Goal: Task Accomplishment & Management: Complete application form

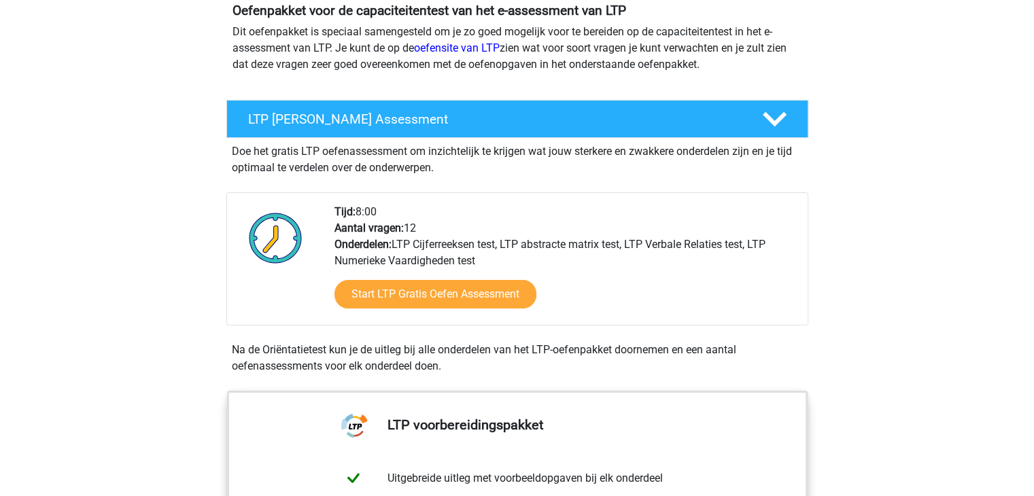
scroll to position [163, 0]
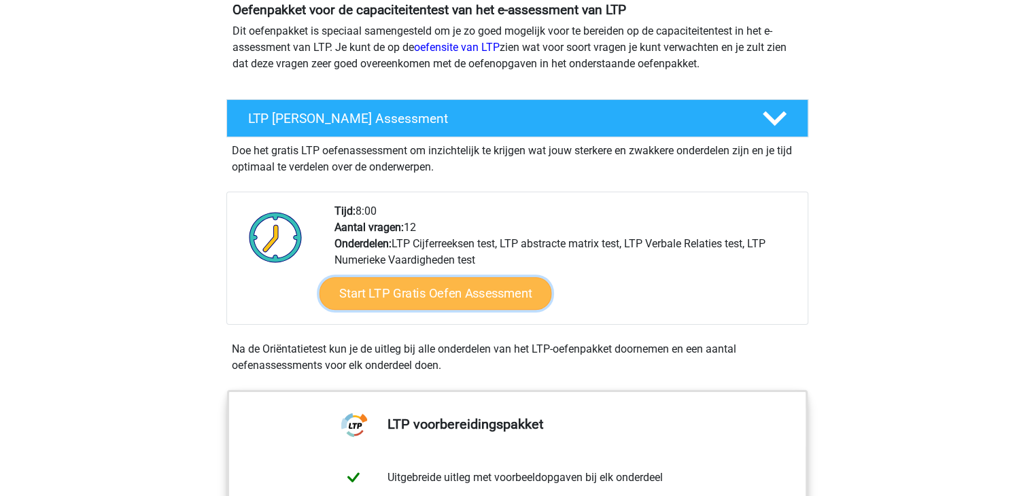
click at [426, 297] on link "Start LTP Gratis Oefen Assessment" at bounding box center [435, 293] width 233 height 33
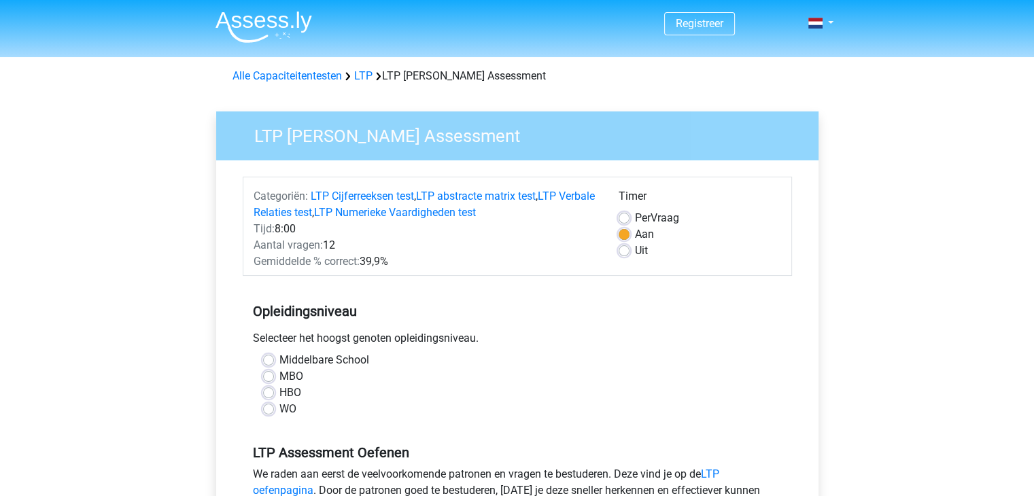
click at [282, 392] on label "HBO" at bounding box center [290, 393] width 22 height 16
click at [274, 392] on input "HBO" at bounding box center [268, 392] width 11 height 14
radio input "true"
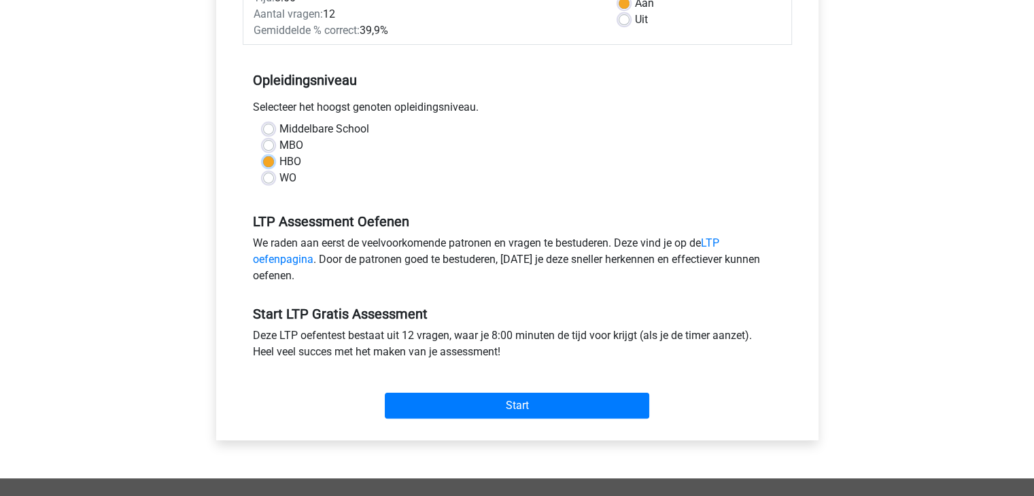
scroll to position [235, 0]
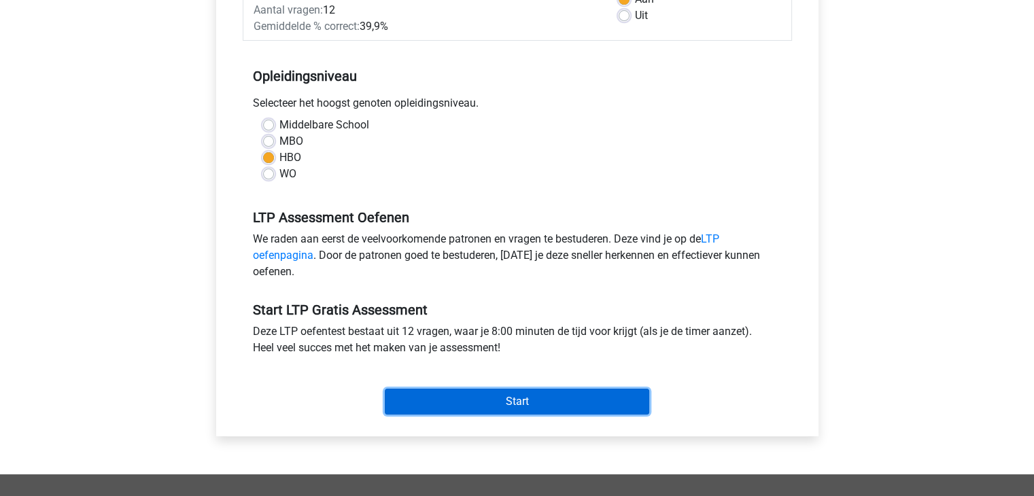
click at [514, 403] on input "Start" at bounding box center [517, 402] width 264 height 26
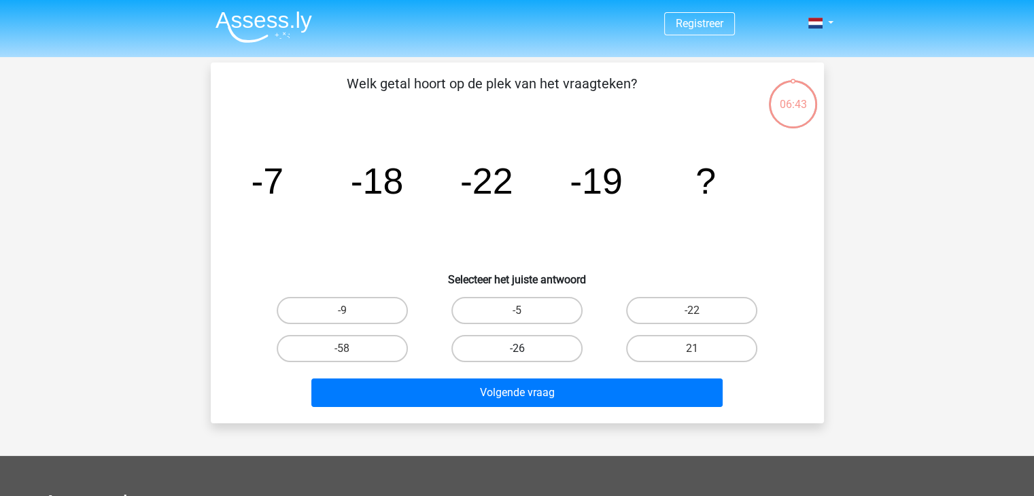
click at [546, 357] on label "-26" at bounding box center [516, 348] width 131 height 27
click at [526, 357] on input "-26" at bounding box center [521, 353] width 9 height 9
radio input "true"
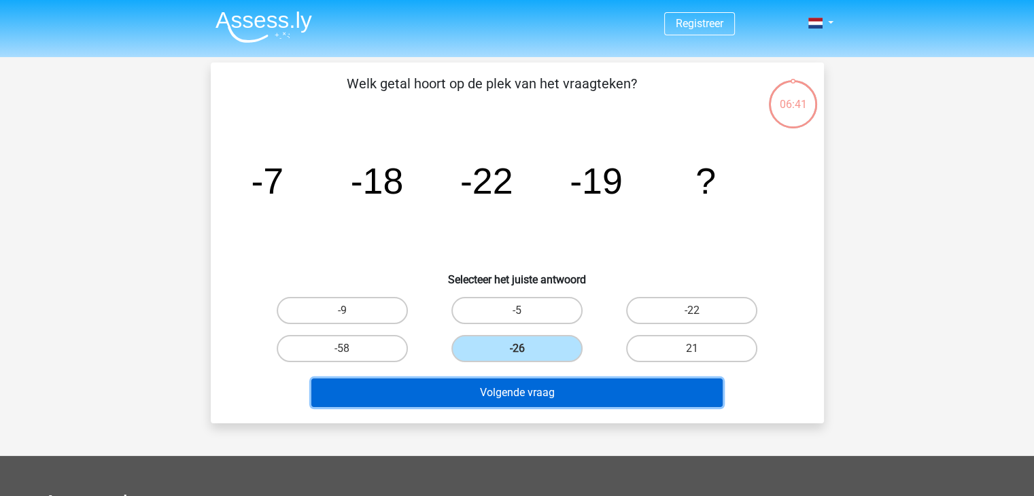
click at [544, 395] on button "Volgende vraag" at bounding box center [516, 393] width 411 height 29
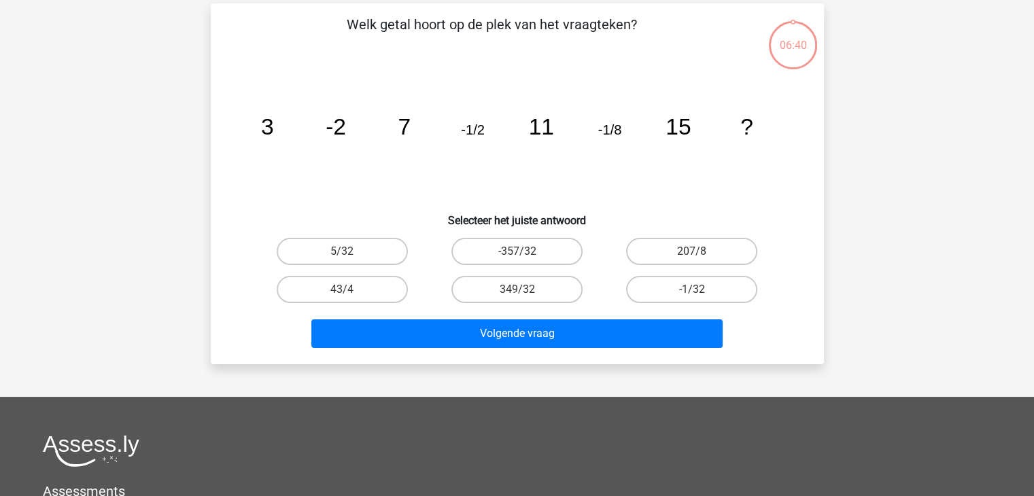
scroll to position [63, 0]
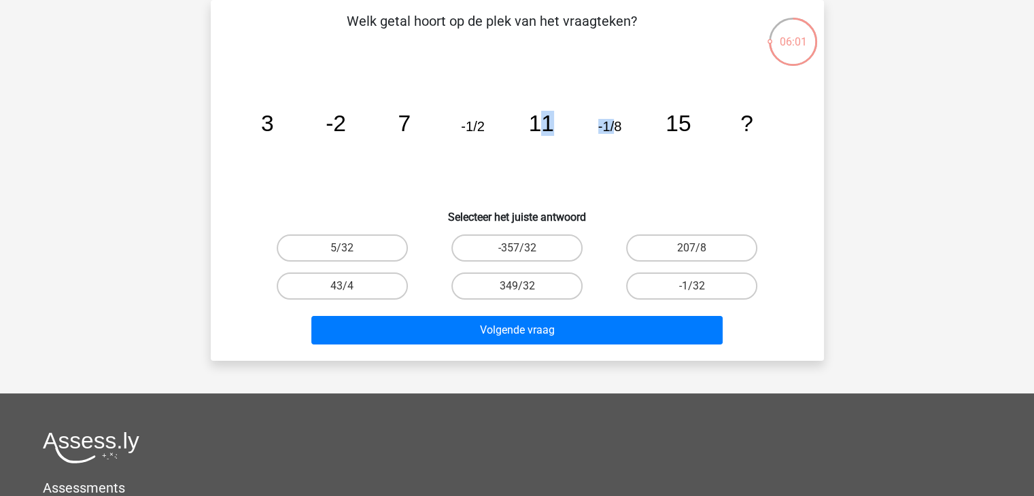
drag, startPoint x: 545, startPoint y: 120, endPoint x: 615, endPoint y: 127, distance: 70.4
click at [615, 127] on g "3 -2 7 -1/2 11 -1/8 15 ?" at bounding box center [506, 123] width 492 height 25
click at [615, 127] on tspan "-1/8" at bounding box center [610, 126] width 24 height 15
click at [674, 288] on label "-1/32" at bounding box center [691, 286] width 131 height 27
click at [692, 288] on input "-1/32" at bounding box center [696, 290] width 9 height 9
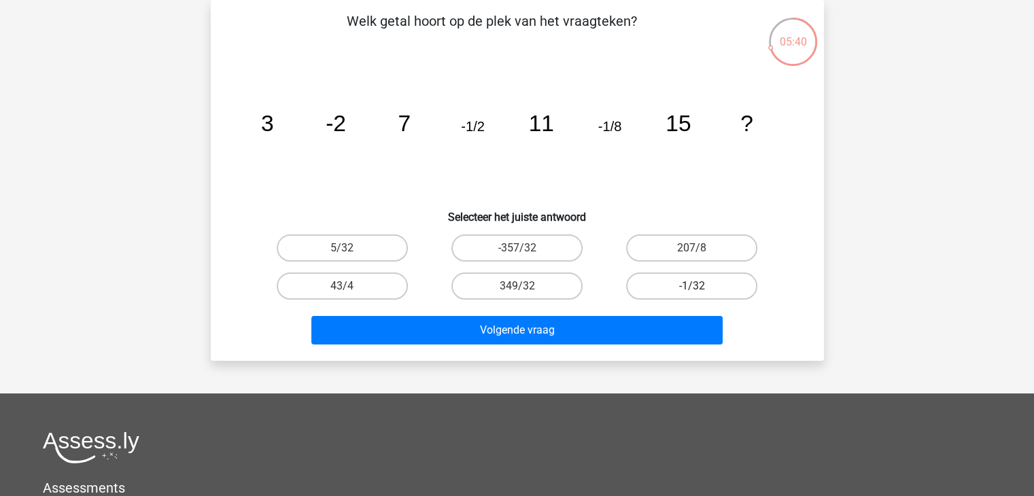
radio input "true"
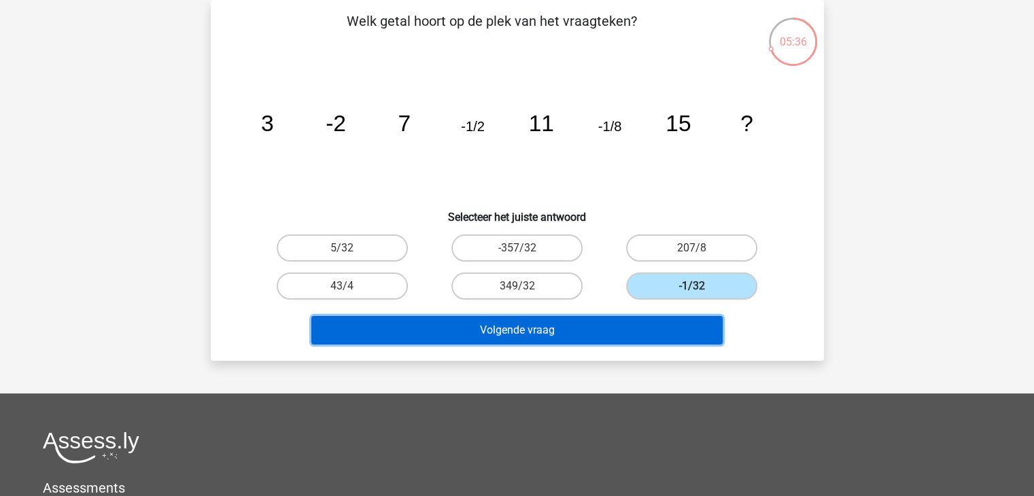
click at [649, 324] on button "Volgende vraag" at bounding box center [516, 330] width 411 height 29
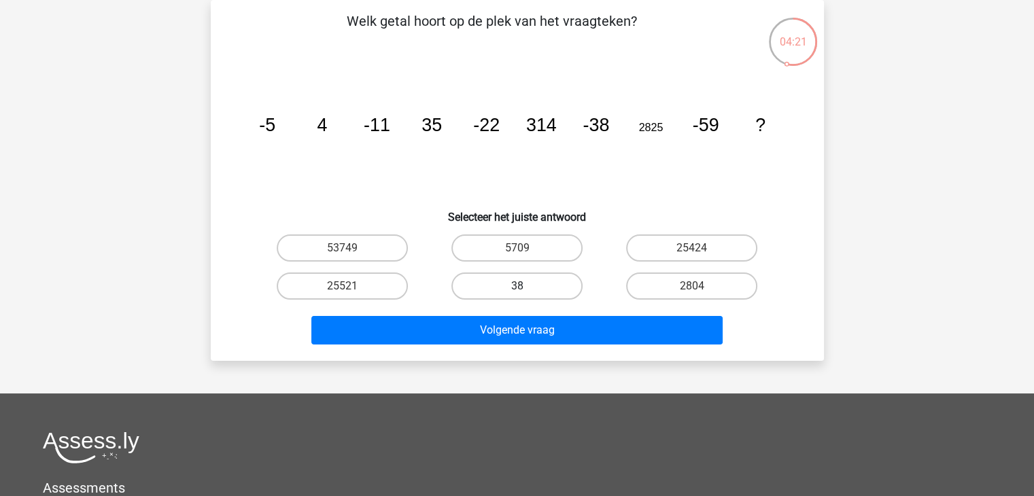
click at [549, 283] on label "38" at bounding box center [516, 286] width 131 height 27
click at [526, 286] on input "38" at bounding box center [521, 290] width 9 height 9
radio input "true"
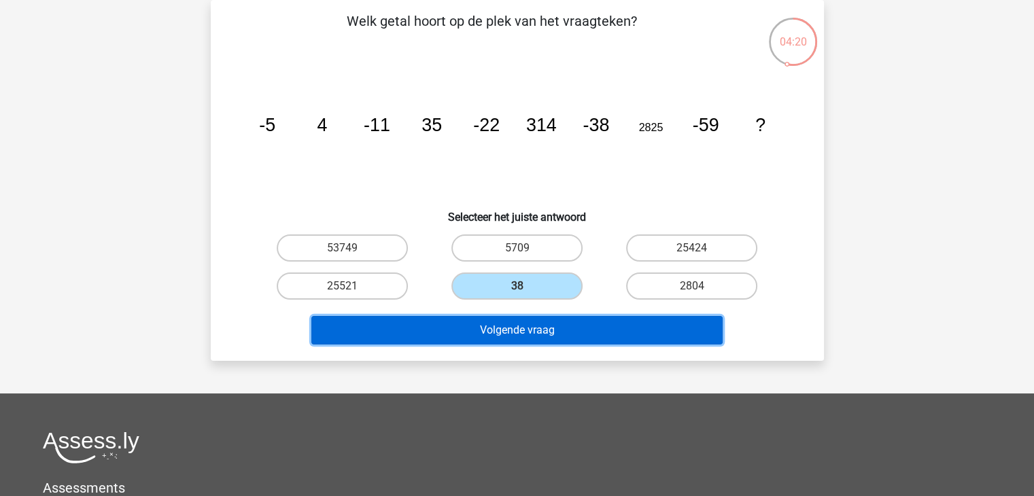
click at [534, 336] on button "Volgende vraag" at bounding box center [516, 330] width 411 height 29
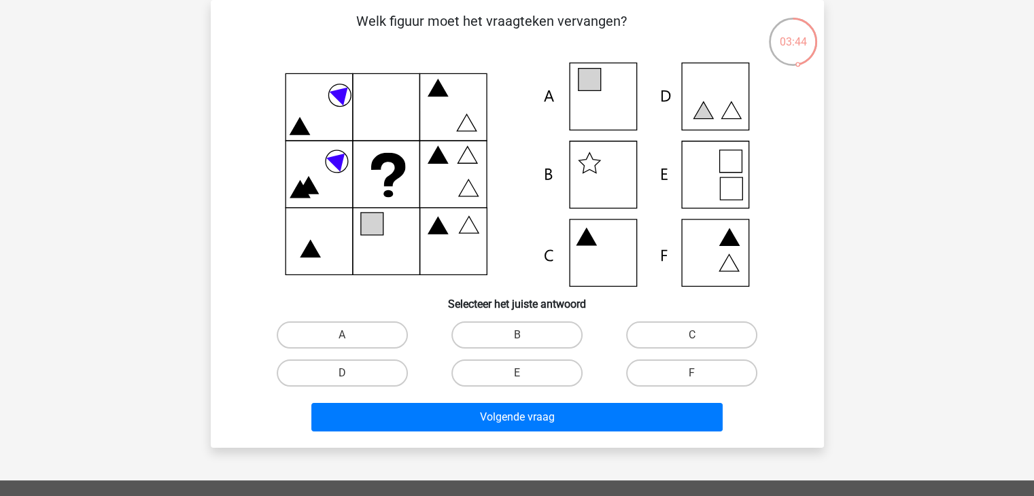
click at [596, 110] on icon at bounding box center [517, 175] width 548 height 224
click at [356, 336] on label "A" at bounding box center [342, 335] width 131 height 27
click at [351, 336] on input "A" at bounding box center [346, 339] width 9 height 9
radio input "true"
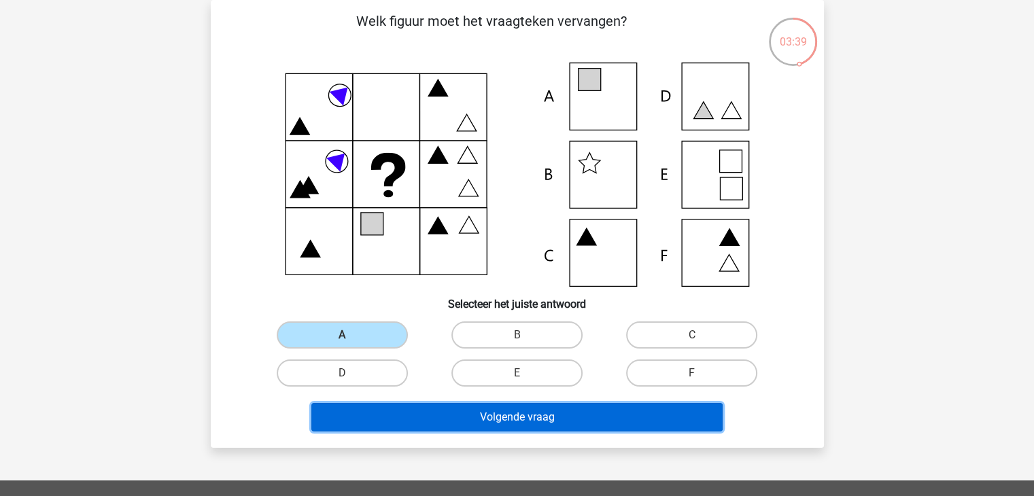
click at [387, 415] on button "Volgende vraag" at bounding box center [516, 417] width 411 height 29
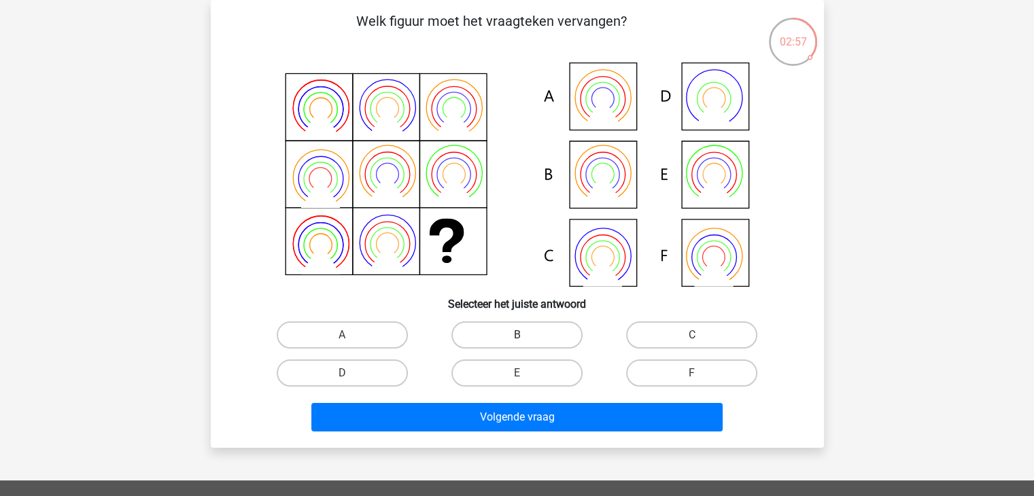
click at [481, 333] on label "B" at bounding box center [516, 335] width 131 height 27
click at [517, 335] on input "B" at bounding box center [521, 339] width 9 height 9
radio input "true"
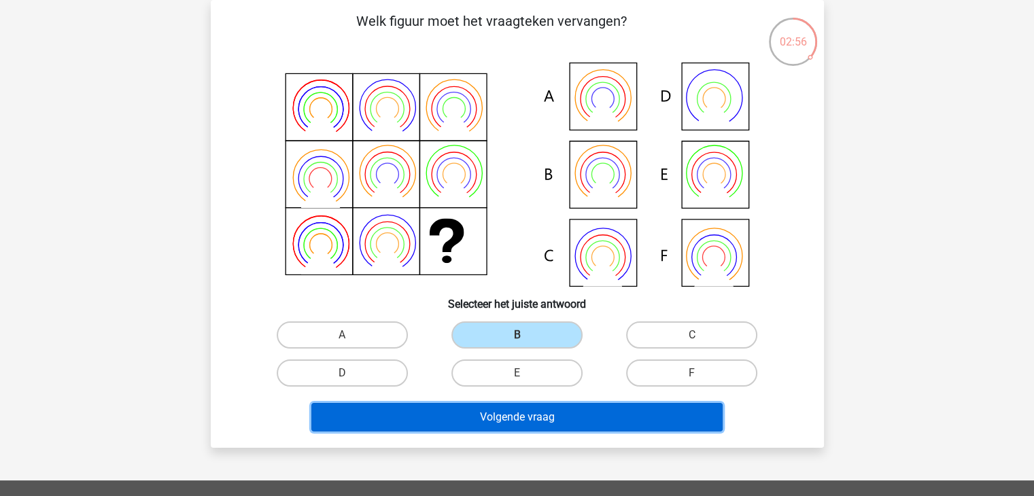
click at [468, 416] on button "Volgende vraag" at bounding box center [516, 417] width 411 height 29
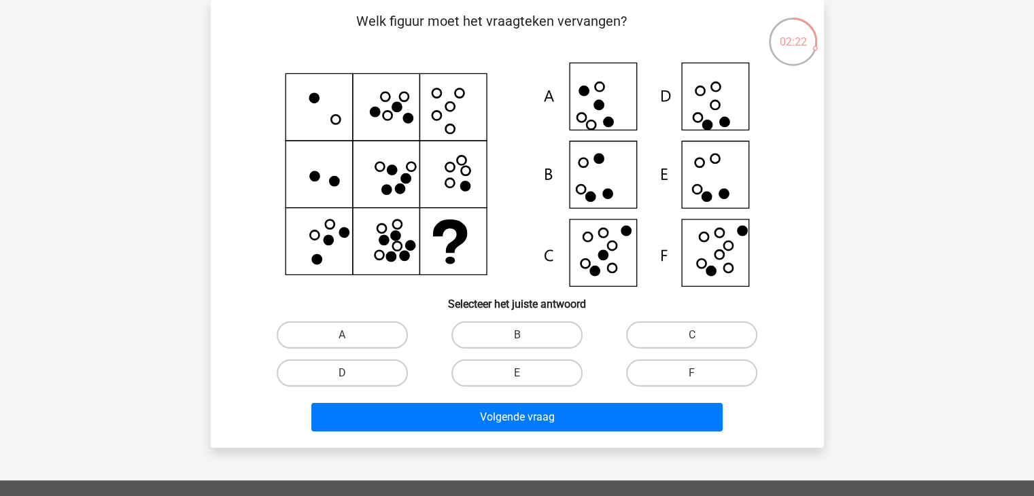
drag, startPoint x: 396, startPoint y: 123, endPoint x: 320, endPoint y: 262, distance: 157.9
click at [320, 262] on icon at bounding box center [517, 175] width 548 height 224
click at [659, 368] on label "F" at bounding box center [691, 373] width 131 height 27
click at [692, 373] on input "F" at bounding box center [696, 377] width 9 height 9
radio input "true"
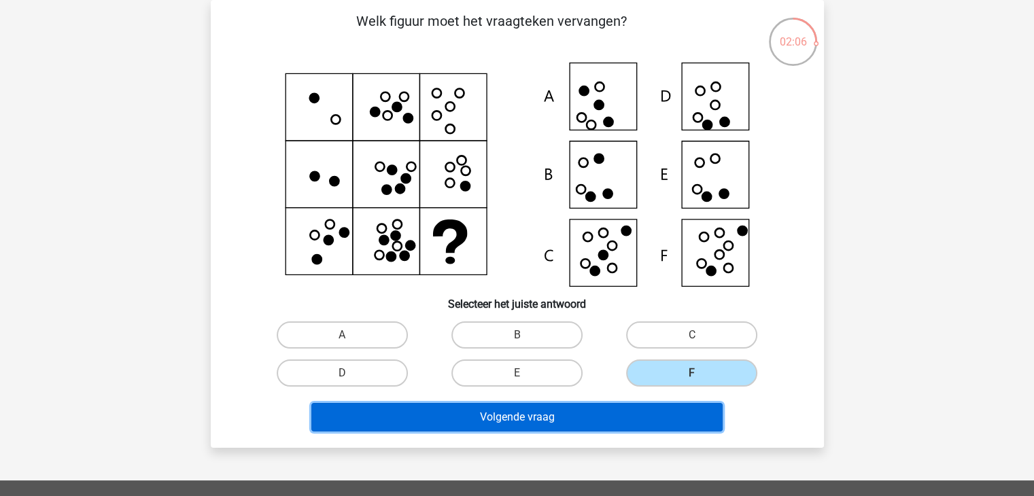
click at [615, 420] on button "Volgende vraag" at bounding box center [516, 417] width 411 height 29
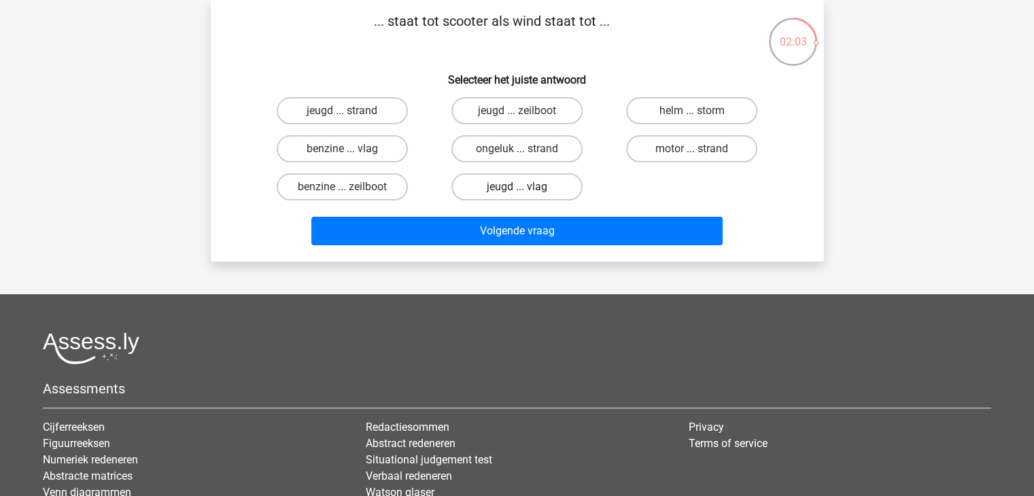
click at [509, 188] on label "jeugd ... vlag" at bounding box center [516, 186] width 131 height 27
click at [517, 188] on input "jeugd ... vlag" at bounding box center [521, 191] width 9 height 9
radio input "true"
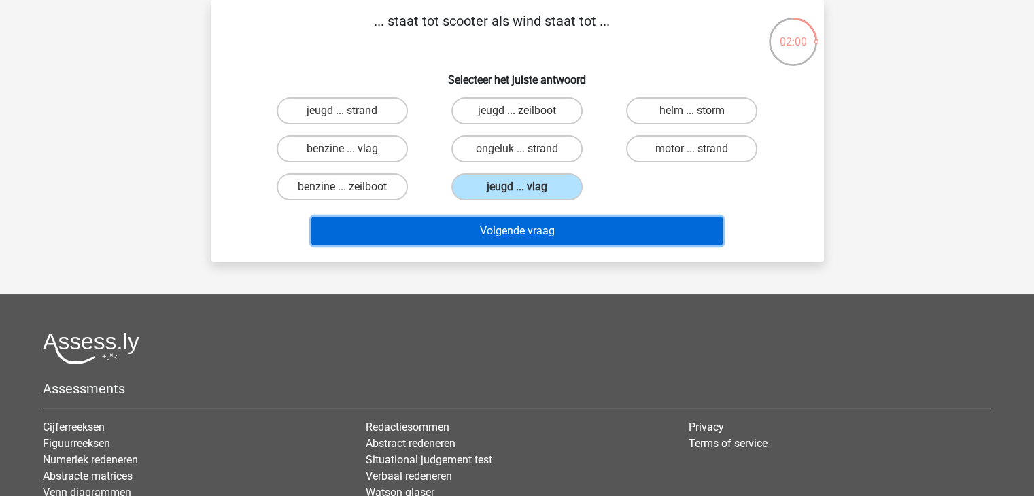
click at [506, 219] on button "Volgende vraag" at bounding box center [516, 231] width 411 height 29
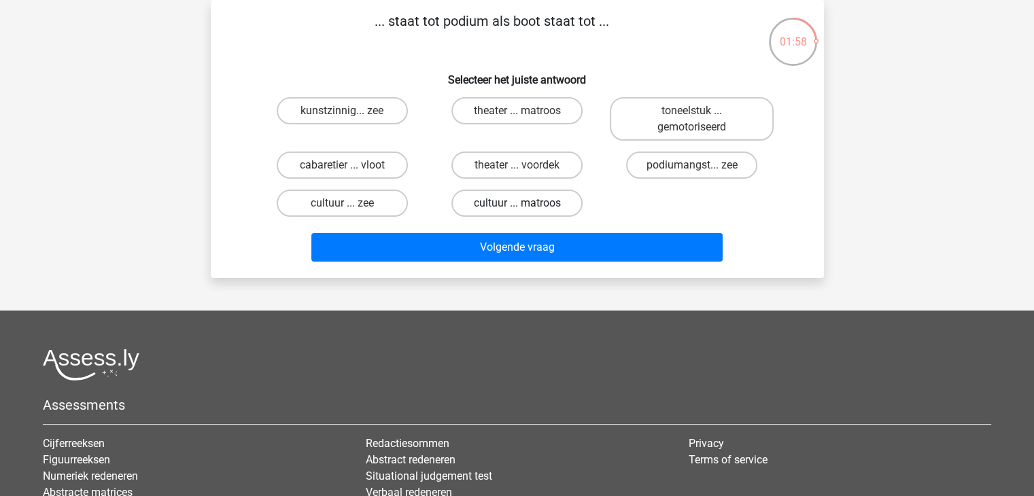
click at [514, 194] on label "cultuur ... matroos" at bounding box center [516, 203] width 131 height 27
click at [517, 203] on input "cultuur ... matroos" at bounding box center [521, 207] width 9 height 9
radio input "true"
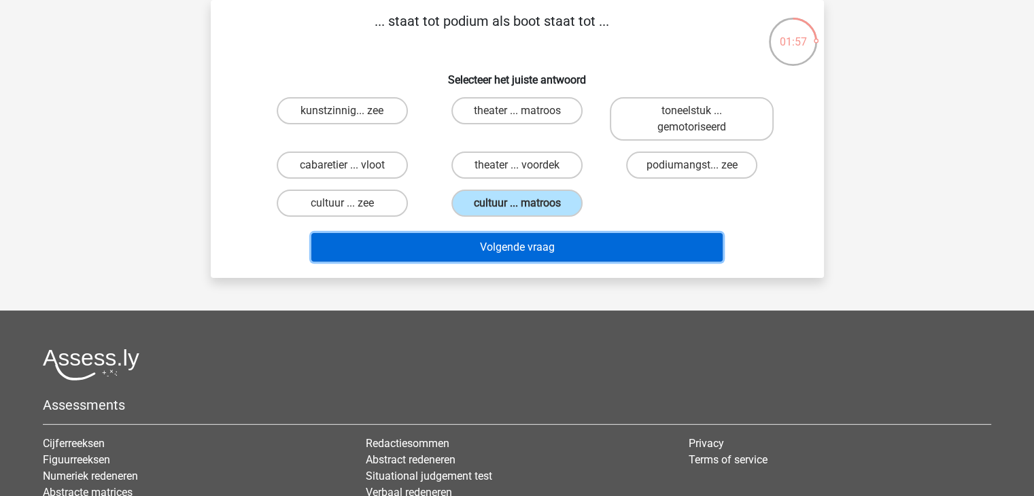
click at [498, 250] on button "Volgende vraag" at bounding box center [516, 247] width 411 height 29
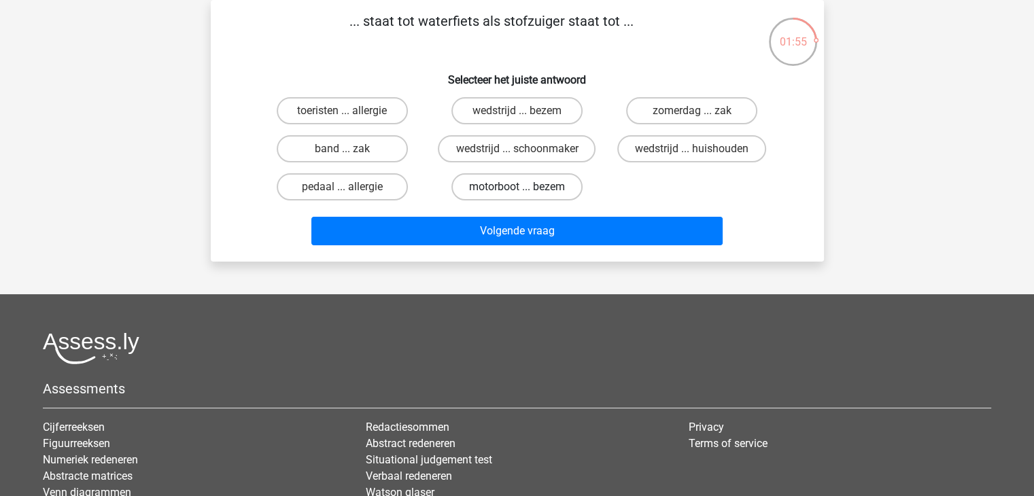
click at [513, 191] on label "motorboot ... bezem" at bounding box center [516, 186] width 131 height 27
click at [517, 191] on input "motorboot ... bezem" at bounding box center [521, 191] width 9 height 9
radio input "true"
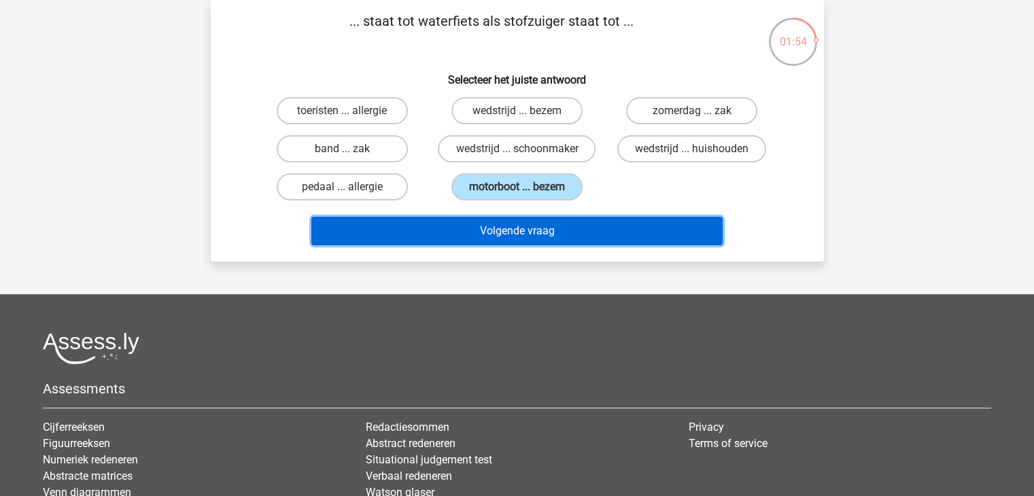
click at [502, 221] on button "Volgende vraag" at bounding box center [516, 231] width 411 height 29
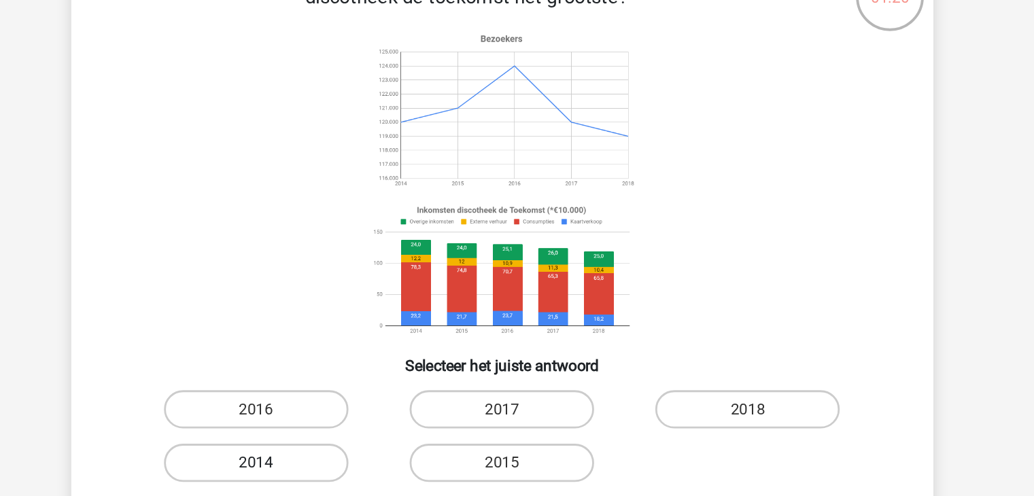
click at [366, 368] on label "2014" at bounding box center [342, 373] width 131 height 27
click at [351, 373] on input "2014" at bounding box center [346, 377] width 9 height 9
radio input "true"
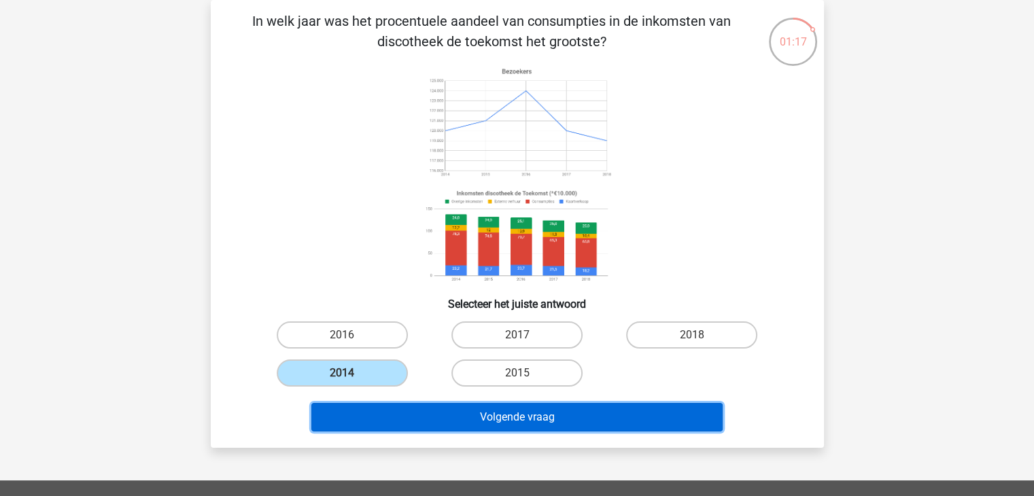
click at [388, 410] on button "Volgende vraag" at bounding box center [516, 417] width 411 height 29
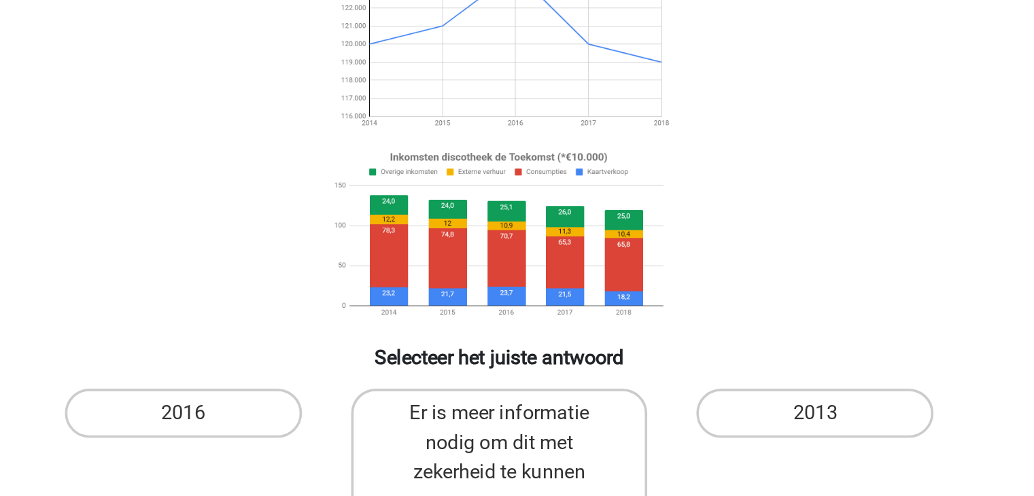
scroll to position [46, 0]
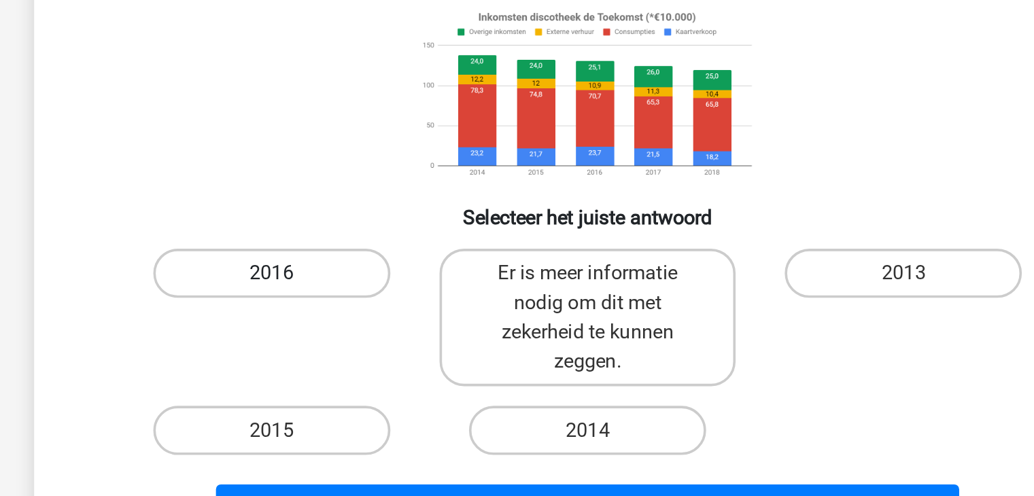
click at [364, 344] on label "2016" at bounding box center [342, 352] width 131 height 27
click at [351, 352] on input "2016" at bounding box center [346, 356] width 9 height 9
radio input "true"
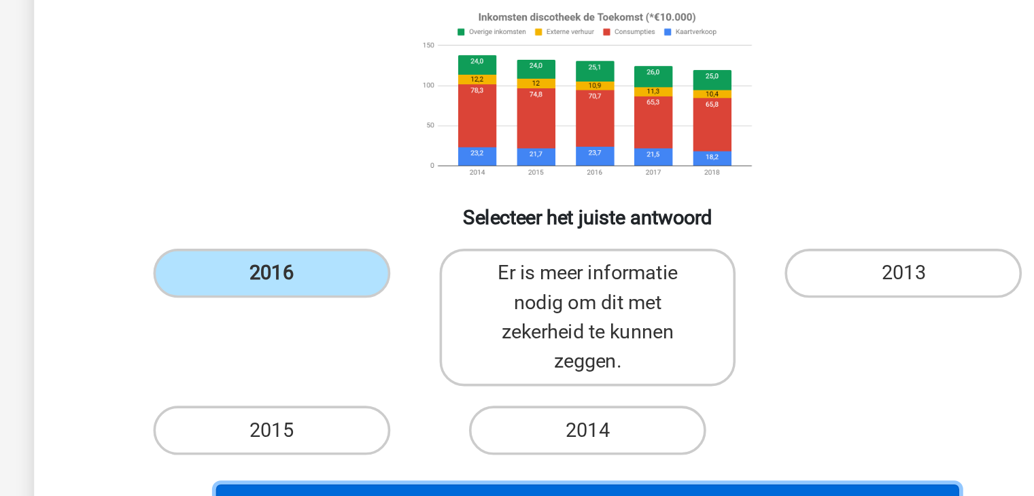
click at [405, 470] on button "Volgende vraag" at bounding box center [516, 483] width 411 height 29
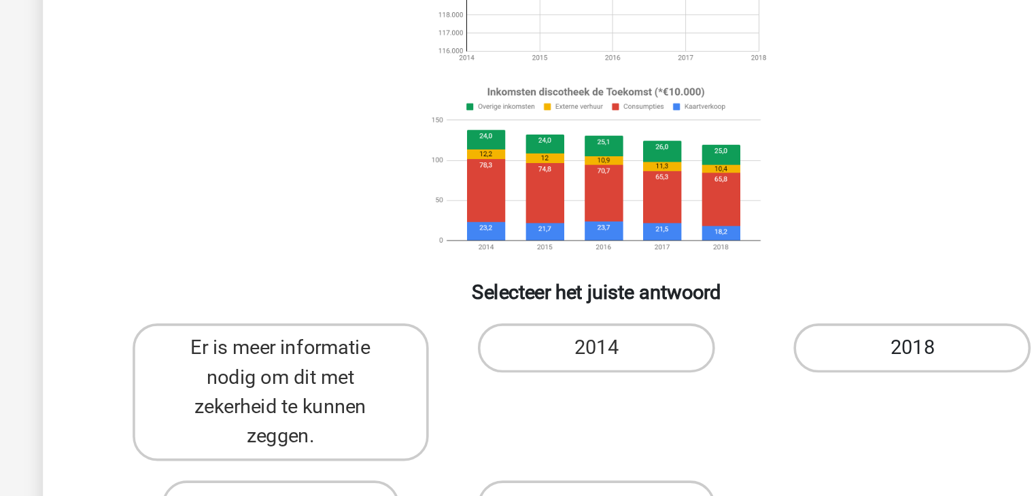
click at [656, 349] on label "2018" at bounding box center [691, 352] width 131 height 27
click at [692, 352] on input "2018" at bounding box center [696, 356] width 9 height 9
radio input "true"
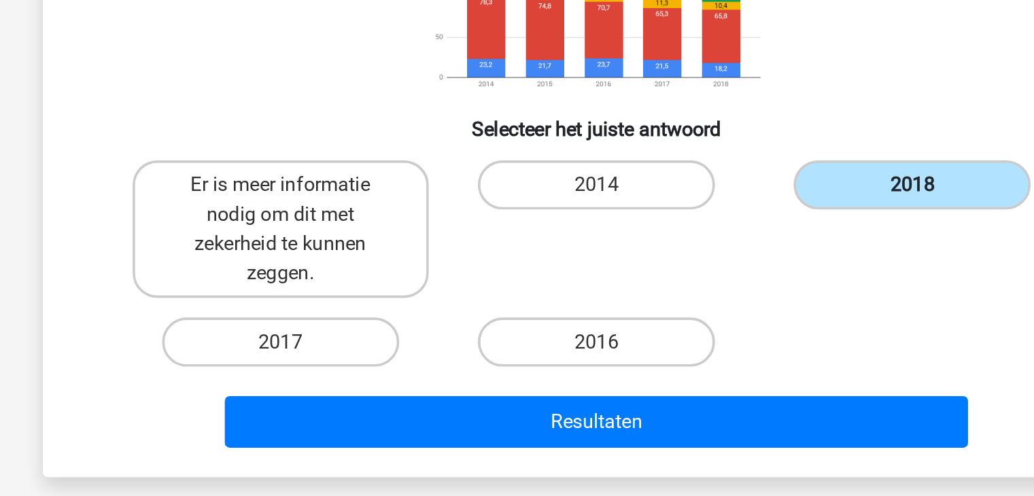
scroll to position [78, 0]
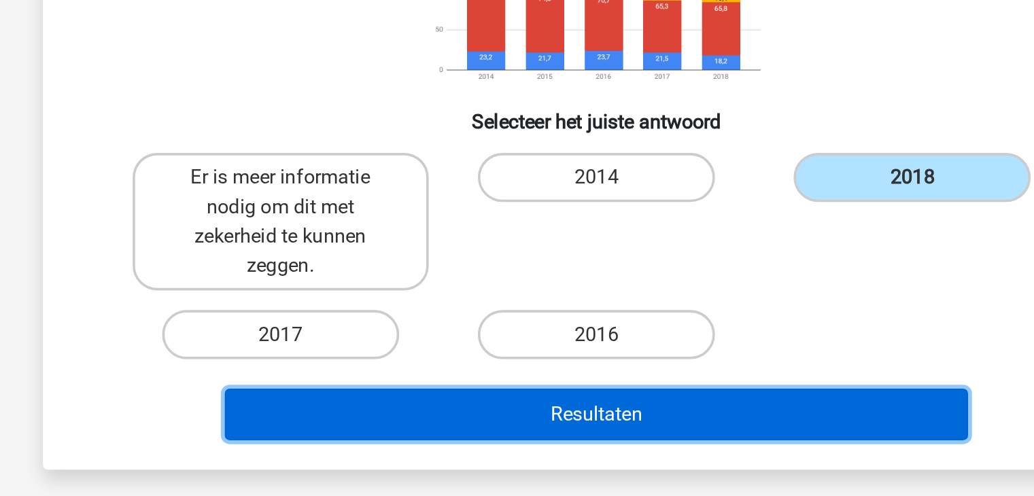
click at [625, 447] on button "Resultaten" at bounding box center [516, 450] width 411 height 29
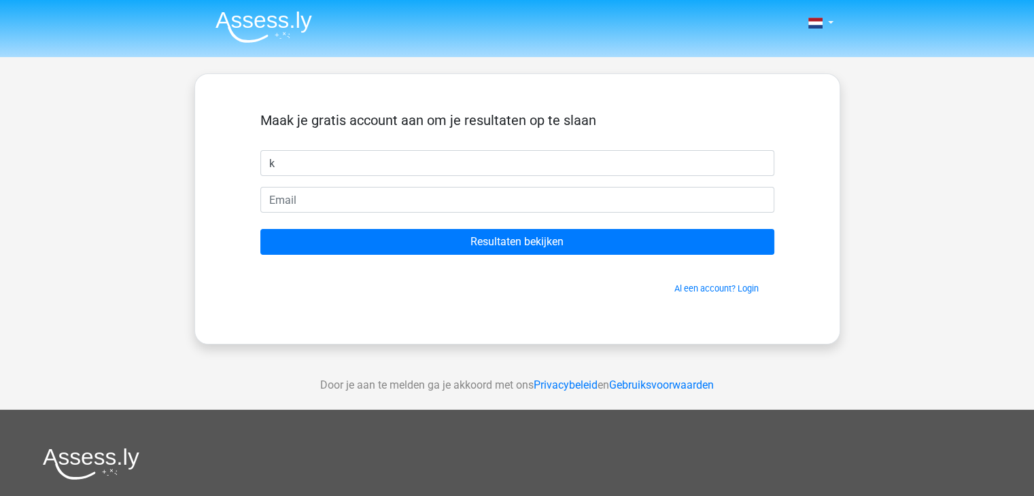
type input "k"
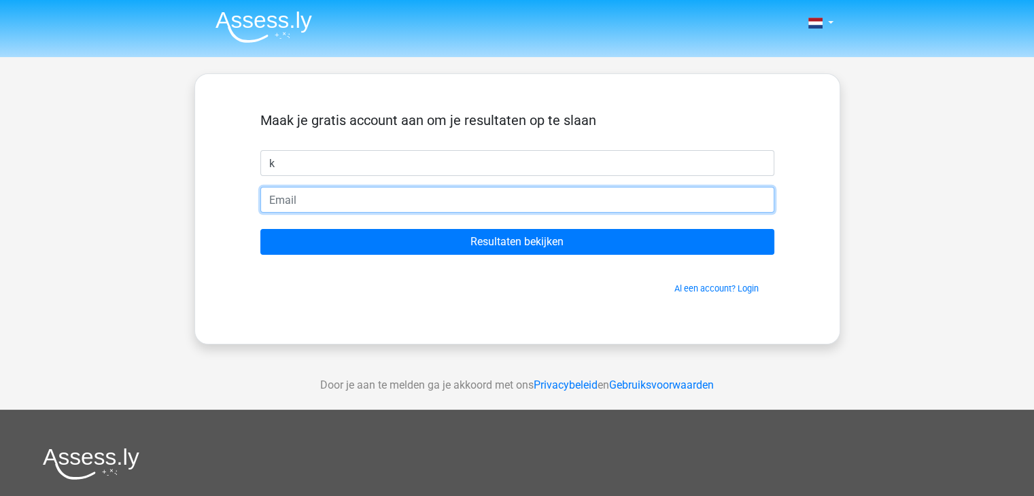
click at [568, 195] on input "email" at bounding box center [517, 200] width 514 height 26
type input "dhr.b.farah@gmail.com"
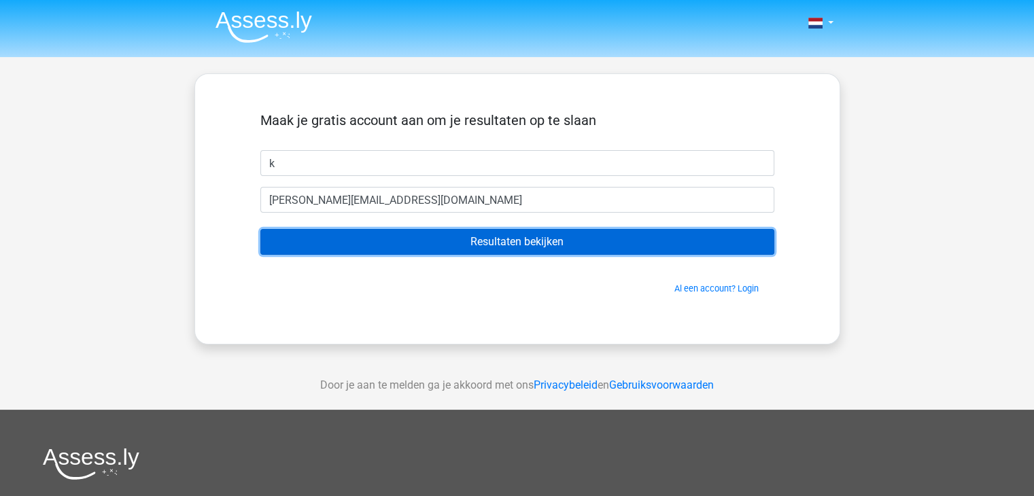
click at [404, 244] on input "Resultaten bekijken" at bounding box center [517, 242] width 514 height 26
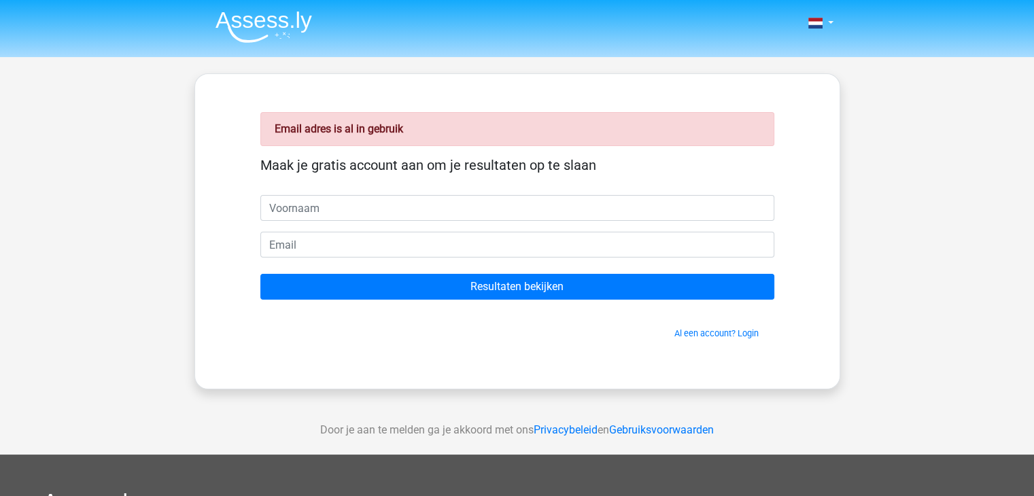
click at [393, 216] on input "text" at bounding box center [517, 208] width 514 height 26
type input "w"
click at [722, 332] on link "Al een account? Login" at bounding box center [716, 333] width 84 height 10
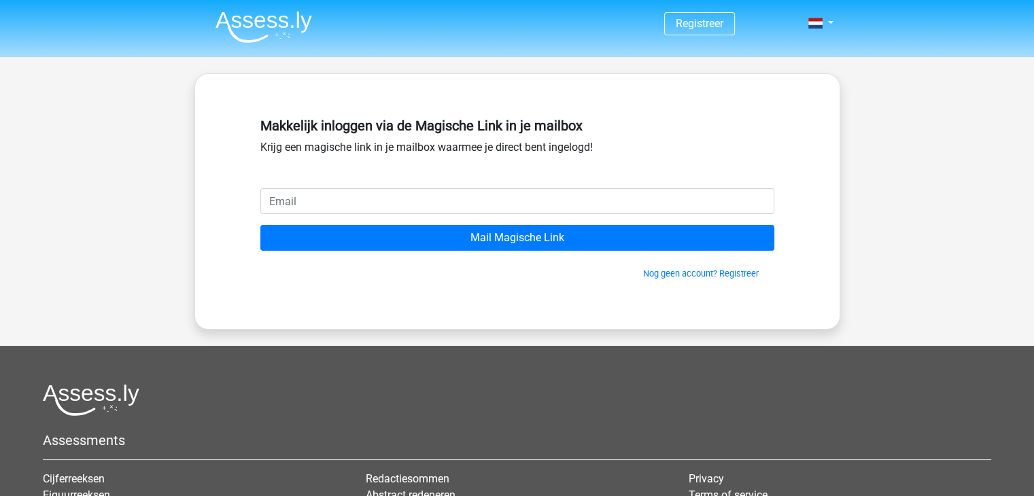
click at [585, 207] on input "email" at bounding box center [517, 201] width 514 height 26
type input "s"
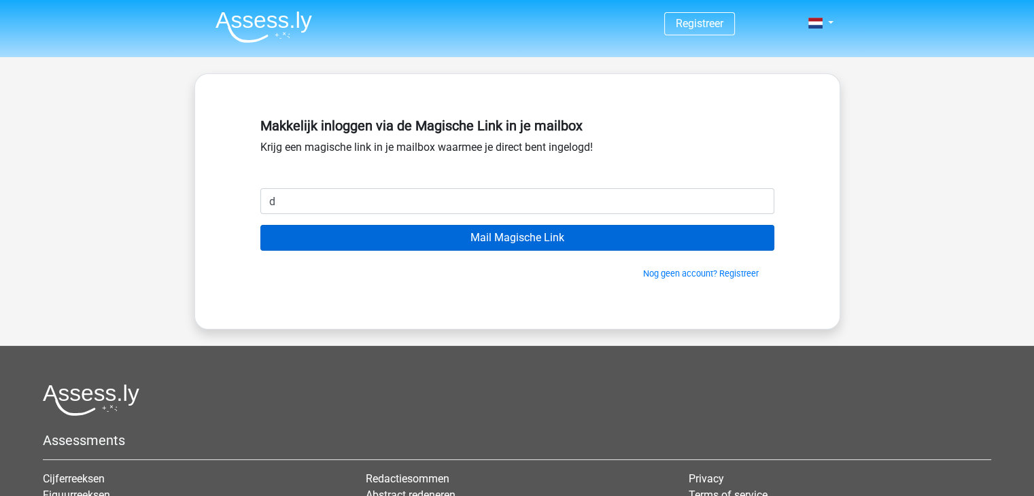
type input "[PERSON_NAME][EMAIL_ADDRESS][DOMAIN_NAME]"
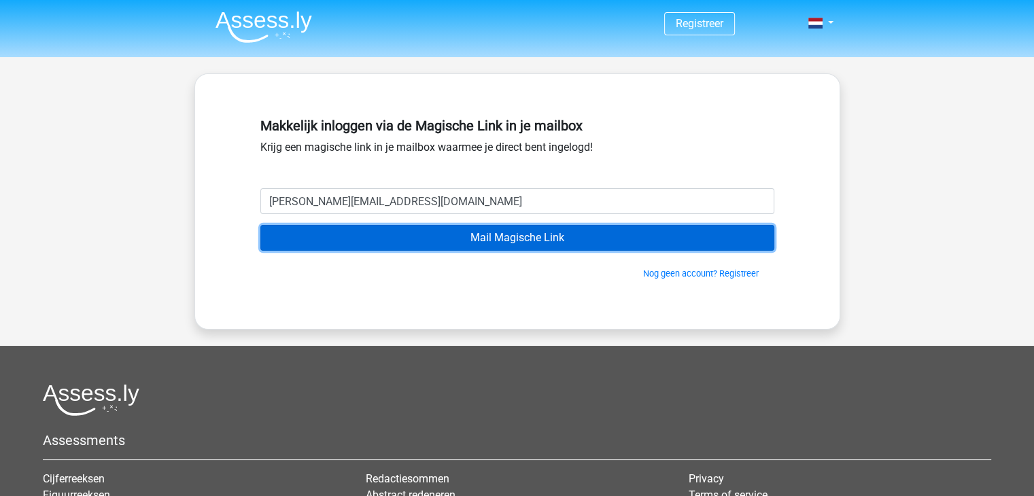
click at [416, 235] on input "Mail Magische Link" at bounding box center [517, 238] width 514 height 26
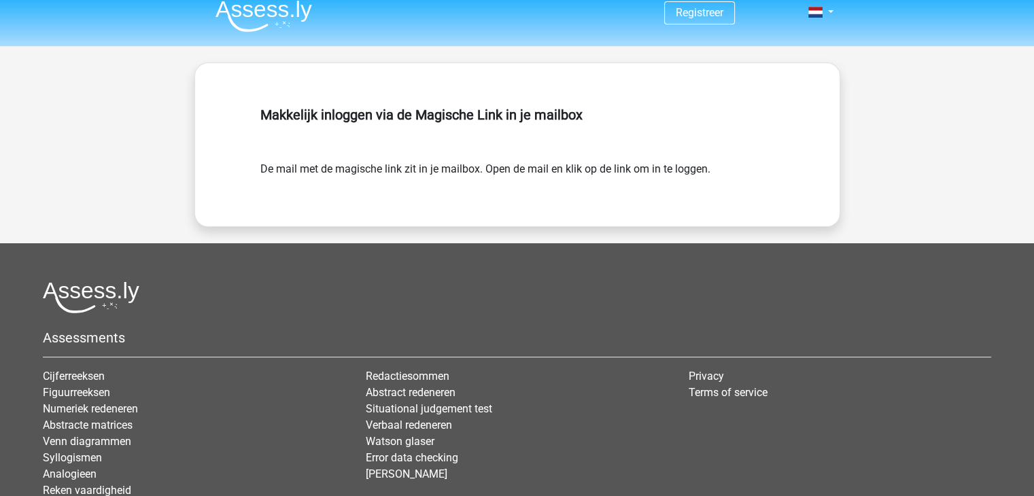
scroll to position [13, 0]
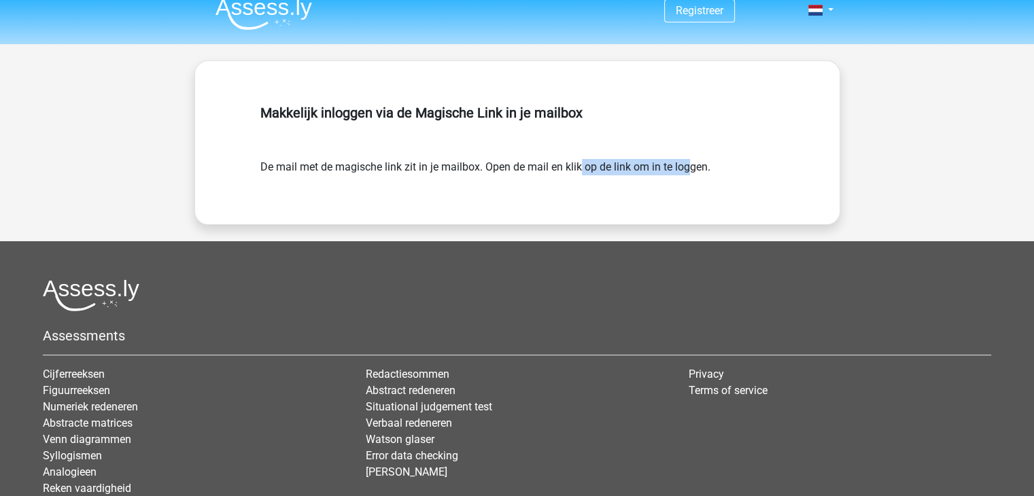
drag, startPoint x: 519, startPoint y: 163, endPoint x: 625, endPoint y: 188, distance: 109.0
click at [625, 188] on div "Makkelijk inloggen via de Magische Link in je mailbox De mail met de magische l…" at bounding box center [517, 143] width 579 height 98
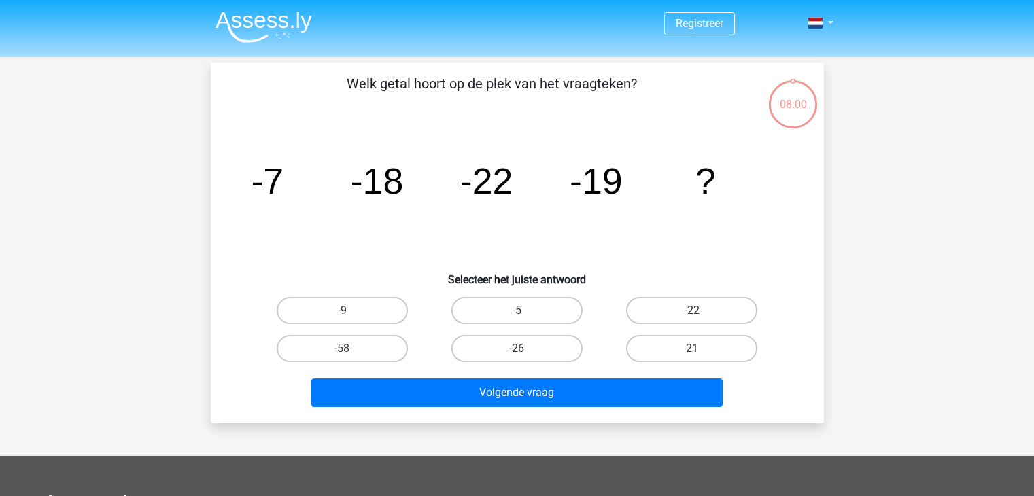
scroll to position [78, 0]
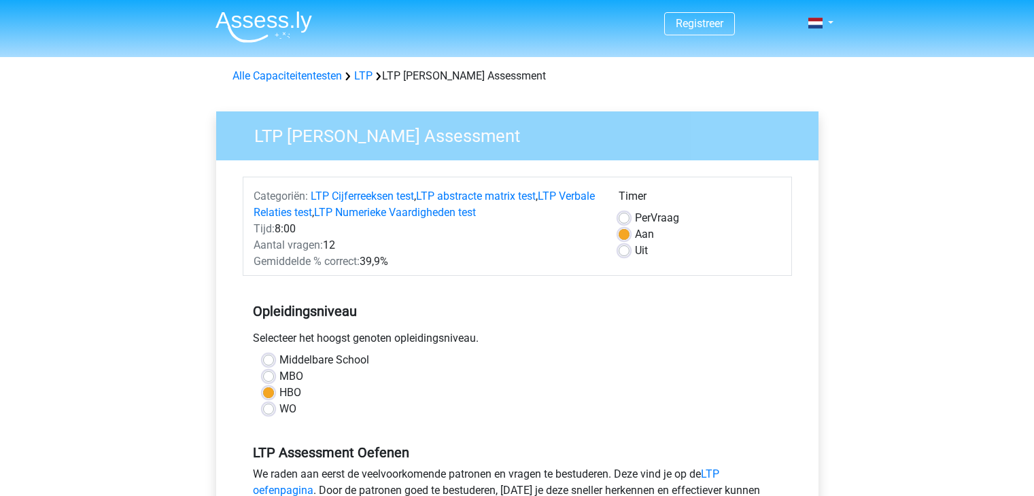
scroll to position [235, 0]
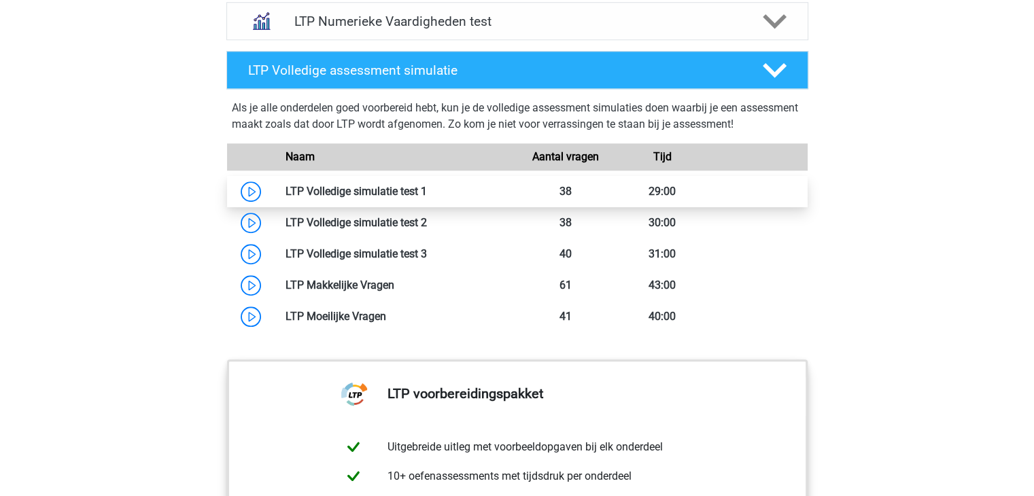
scroll to position [1063, 0]
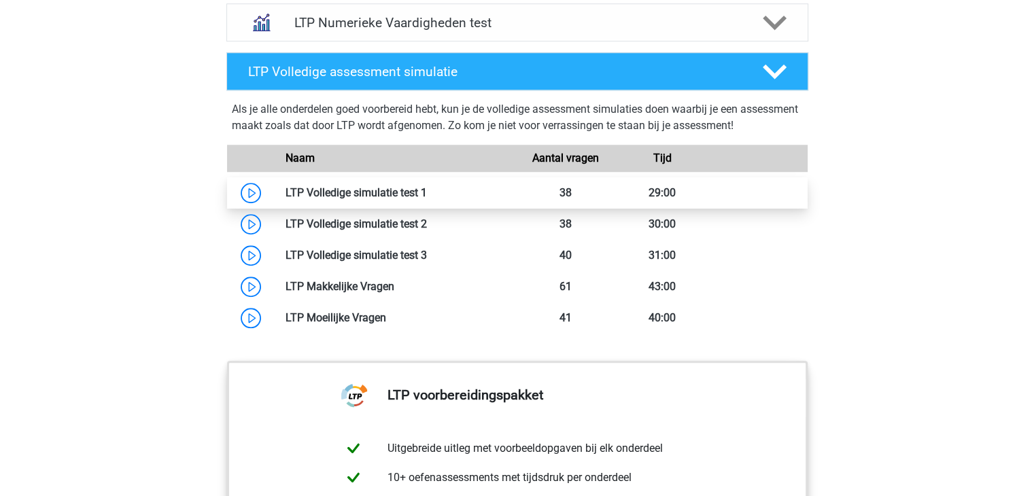
click at [427, 199] on link at bounding box center [427, 192] width 0 height 13
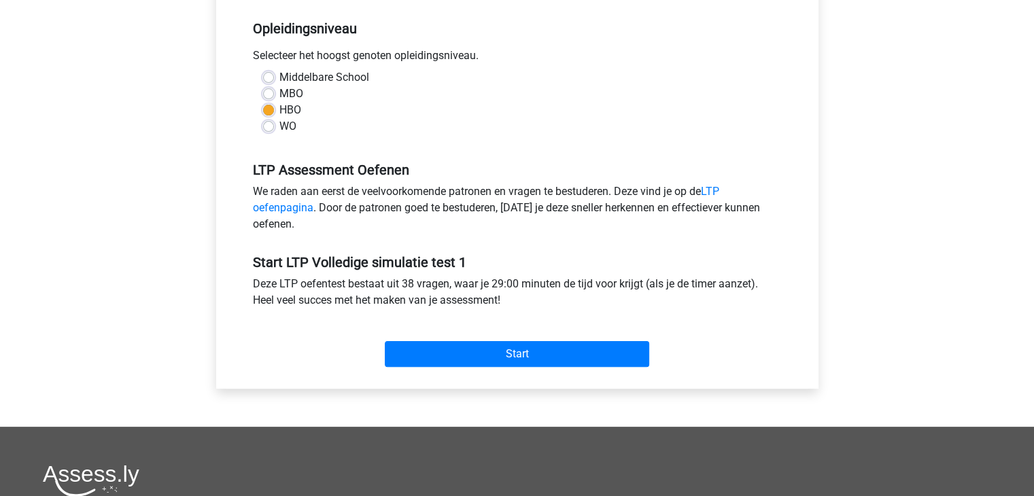
scroll to position [296, 0]
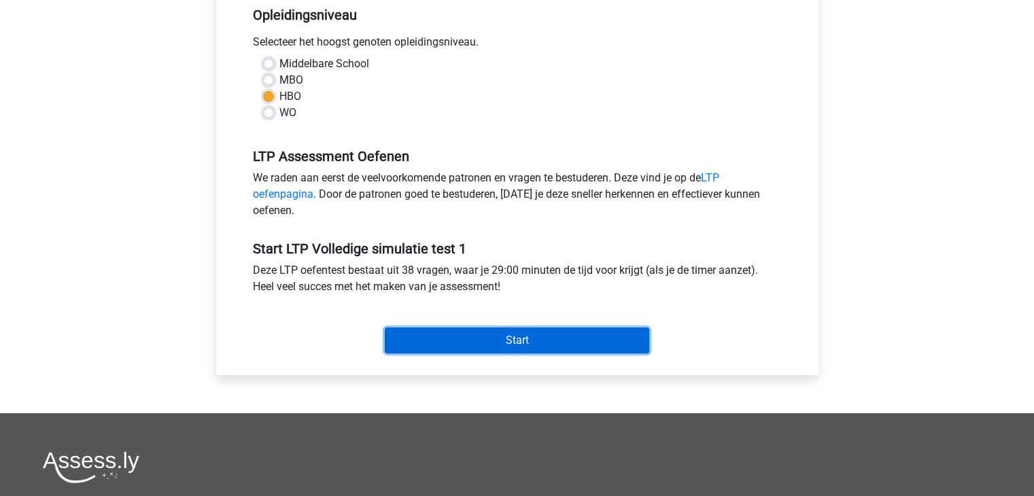
click at [449, 346] on input "Start" at bounding box center [517, 341] width 264 height 26
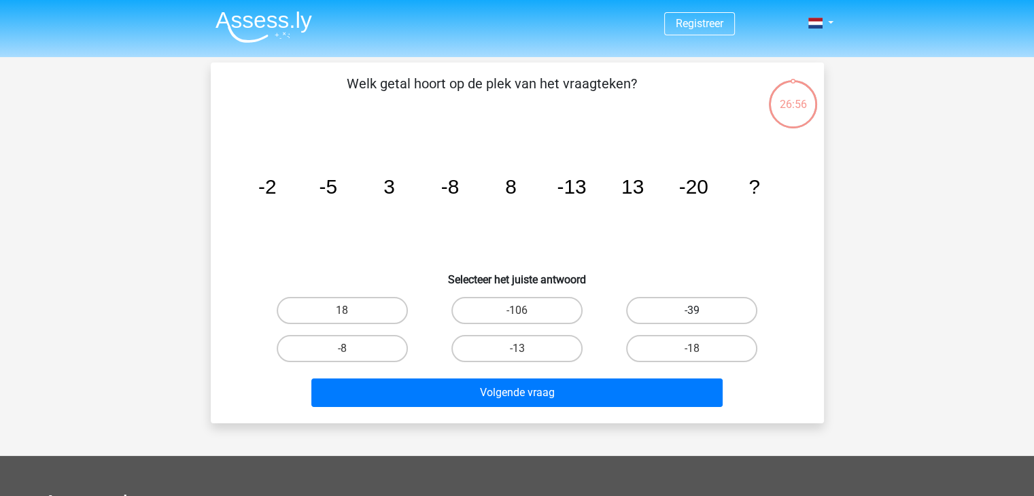
click at [685, 302] on label "-39" at bounding box center [691, 310] width 131 height 27
click at [692, 311] on input "-39" at bounding box center [696, 315] width 9 height 9
radio input "true"
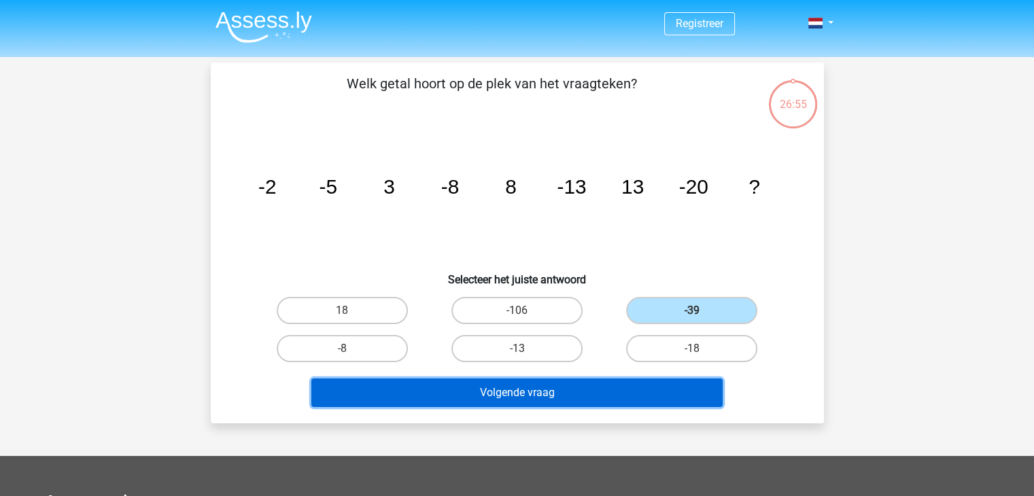
click at [608, 380] on button "Volgende vraag" at bounding box center [516, 393] width 411 height 29
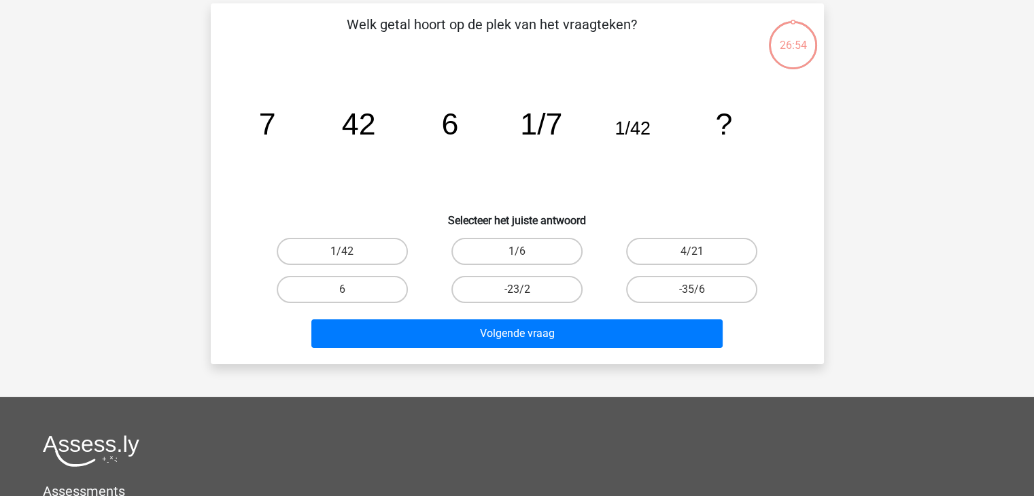
scroll to position [63, 0]
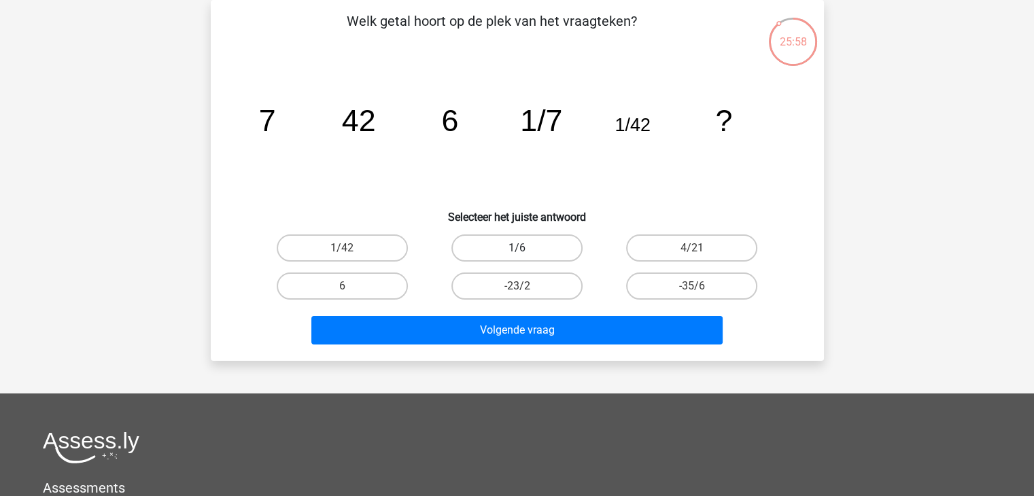
click at [525, 247] on label "1/6" at bounding box center [516, 248] width 131 height 27
click at [525, 248] on input "1/6" at bounding box center [521, 252] width 9 height 9
radio input "true"
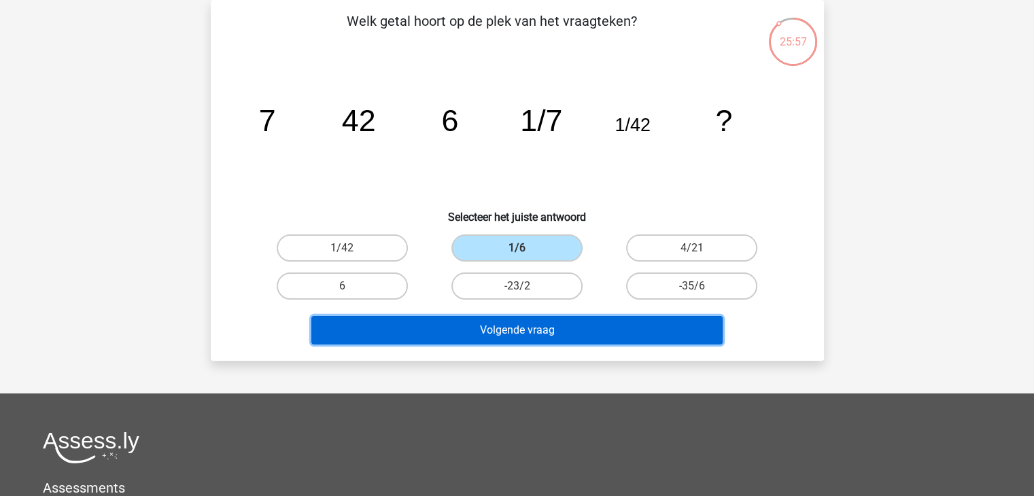
click at [498, 323] on button "Volgende vraag" at bounding box center [516, 330] width 411 height 29
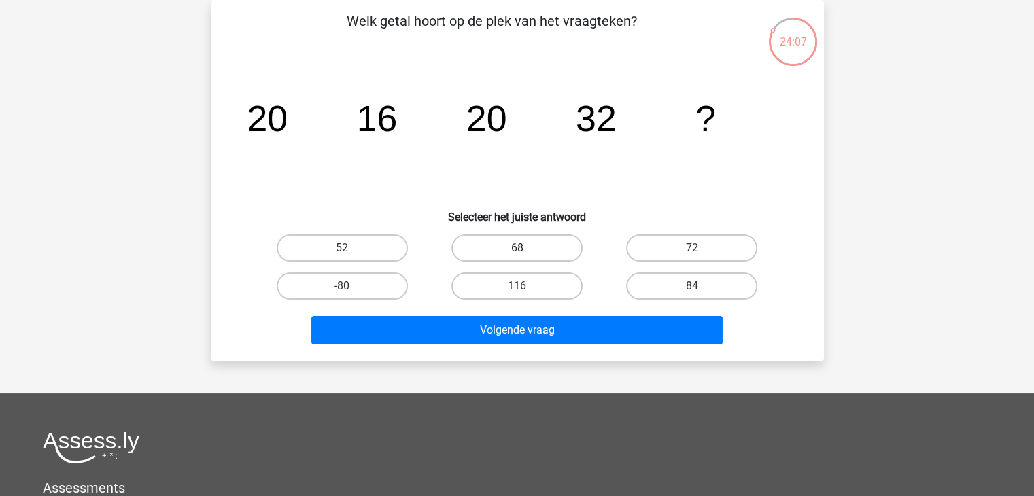
click at [536, 241] on label "68" at bounding box center [516, 248] width 131 height 27
click at [526, 248] on input "68" at bounding box center [521, 252] width 9 height 9
radio input "true"
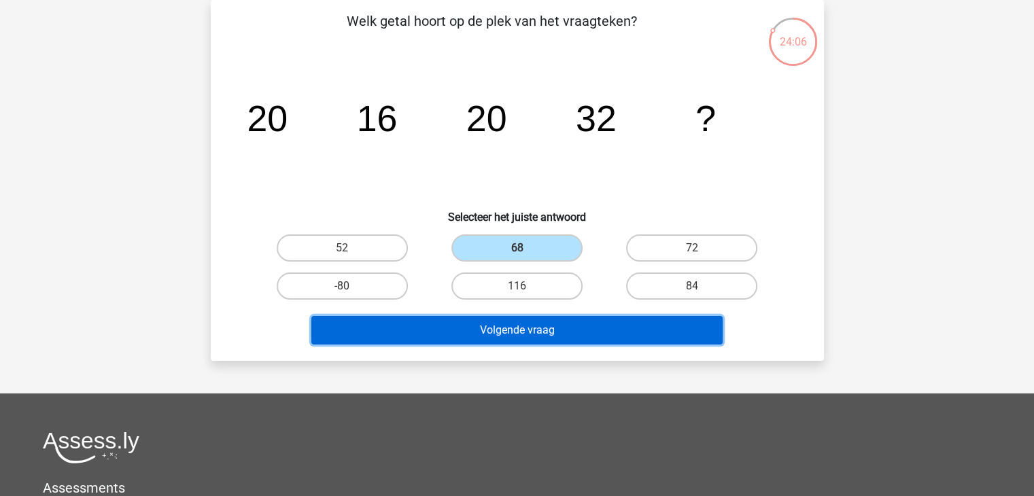
click at [535, 334] on button "Volgende vraag" at bounding box center [516, 330] width 411 height 29
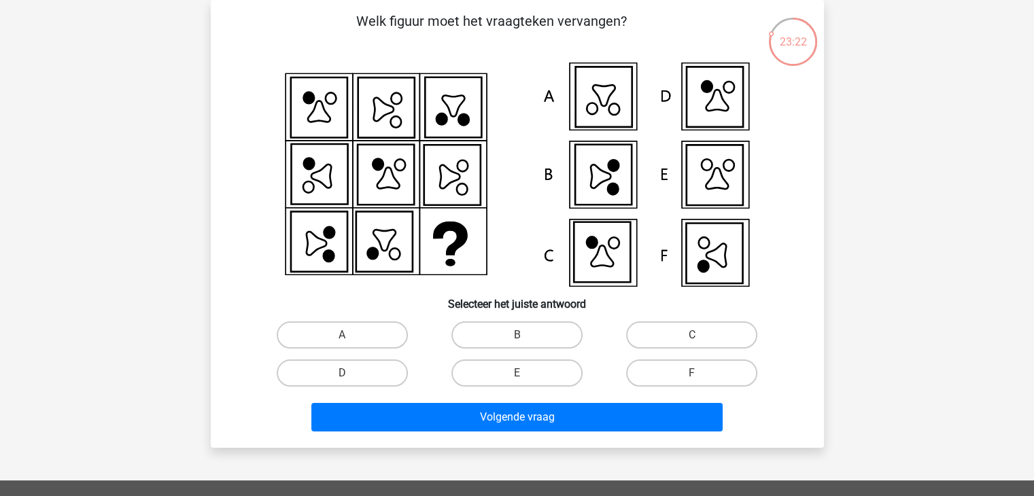
click at [708, 169] on icon at bounding box center [714, 175] width 56 height 61
click at [527, 376] on label "E" at bounding box center [516, 373] width 131 height 27
click at [526, 376] on input "E" at bounding box center [521, 377] width 9 height 9
radio input "true"
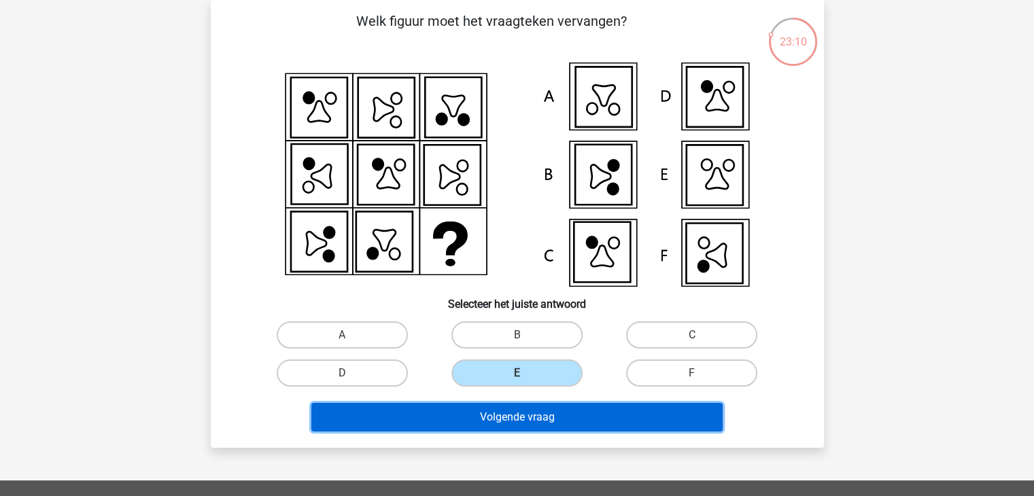
click at [527, 412] on button "Volgende vraag" at bounding box center [516, 417] width 411 height 29
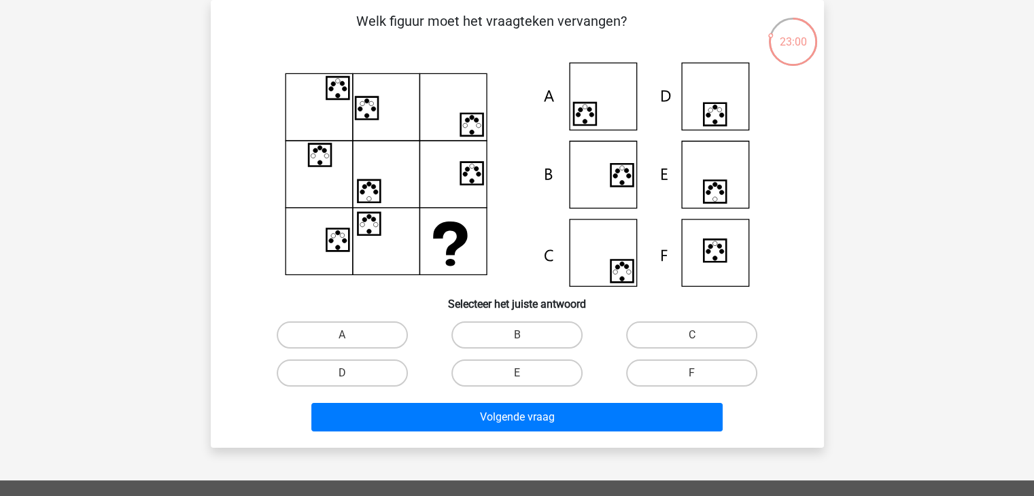
drag, startPoint x: 494, startPoint y: 165, endPoint x: 472, endPoint y: 73, distance: 94.3
click at [472, 73] on icon at bounding box center [517, 175] width 548 height 224
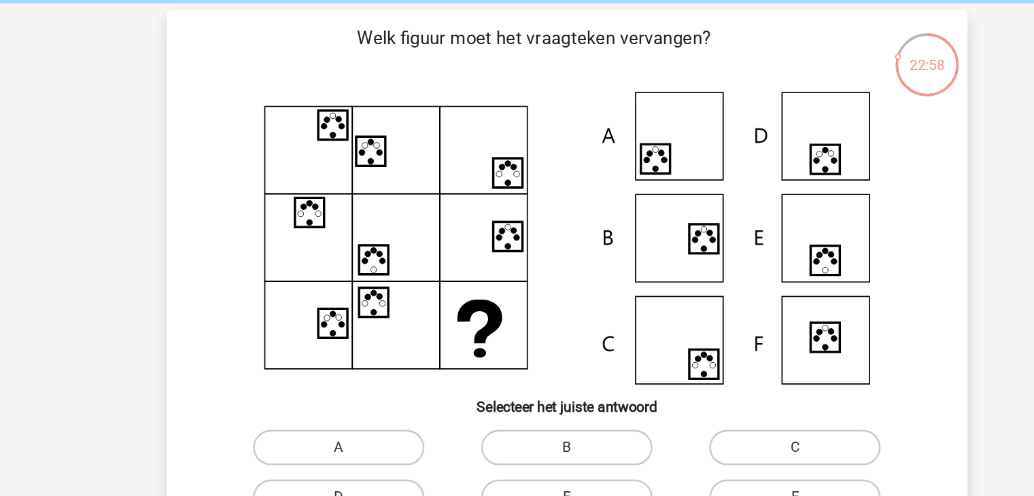
scroll to position [37, 0]
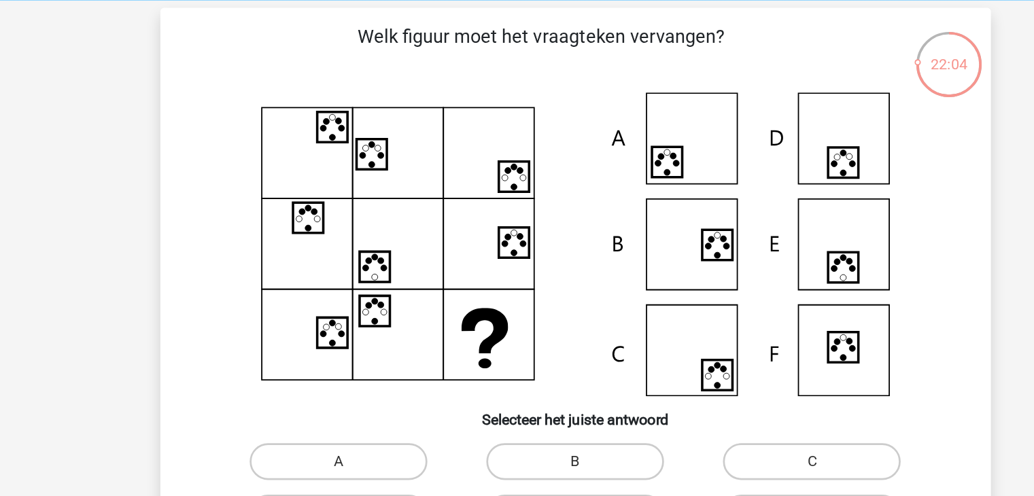
click at [725, 214] on icon at bounding box center [715, 218] width 22 height 22
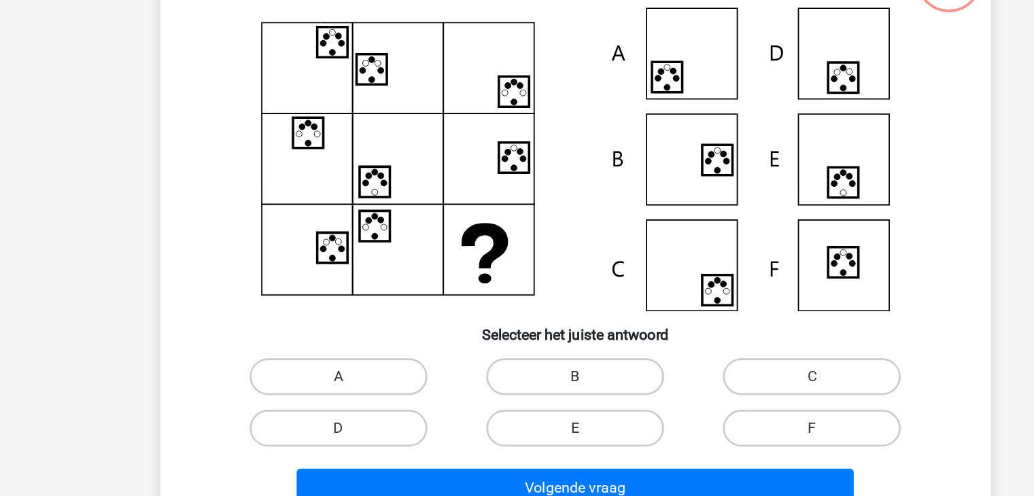
click at [566, 399] on label "E" at bounding box center [516, 398] width 131 height 27
click at [526, 399] on input "E" at bounding box center [521, 403] width 9 height 9
radio input "true"
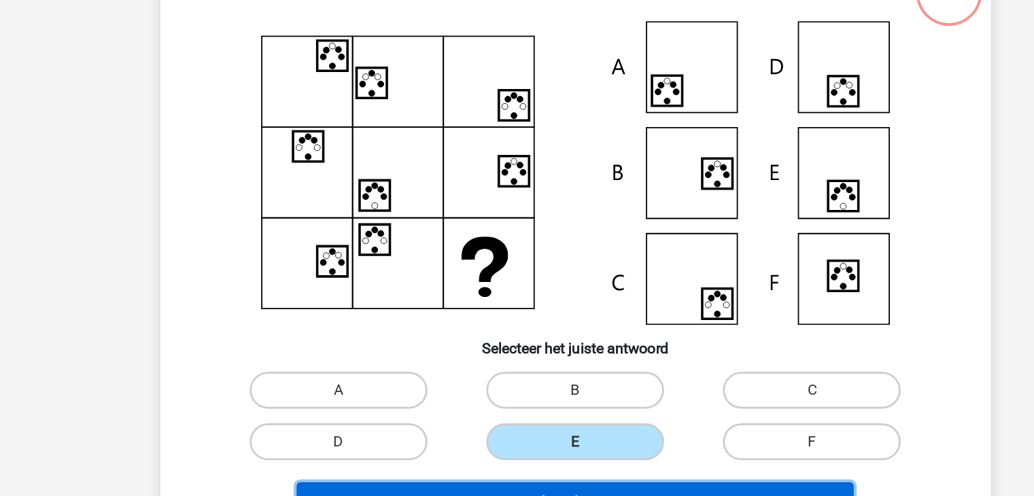
click at [556, 434] on button "Volgende vraag" at bounding box center [516, 443] width 411 height 29
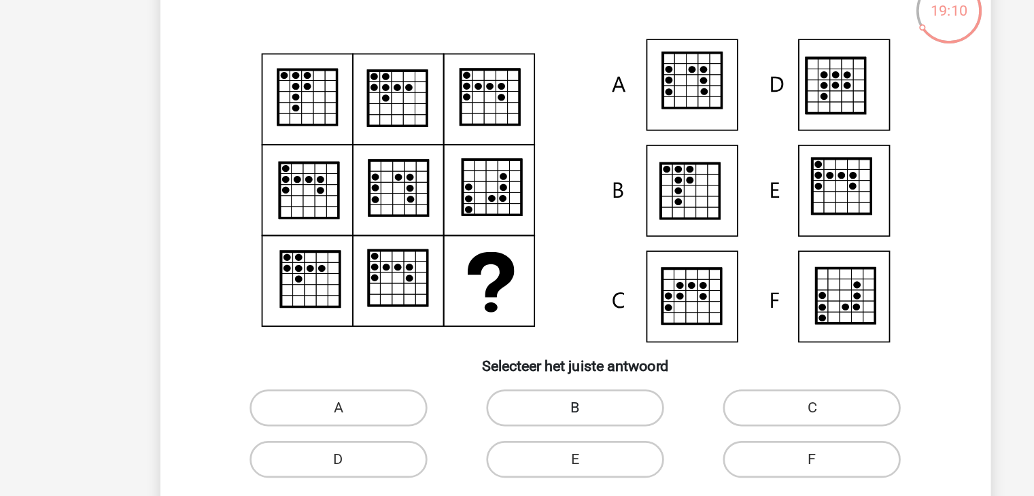
click at [492, 355] on label "B" at bounding box center [516, 360] width 131 height 27
click at [517, 361] on input "B" at bounding box center [521, 365] width 9 height 9
radio input "true"
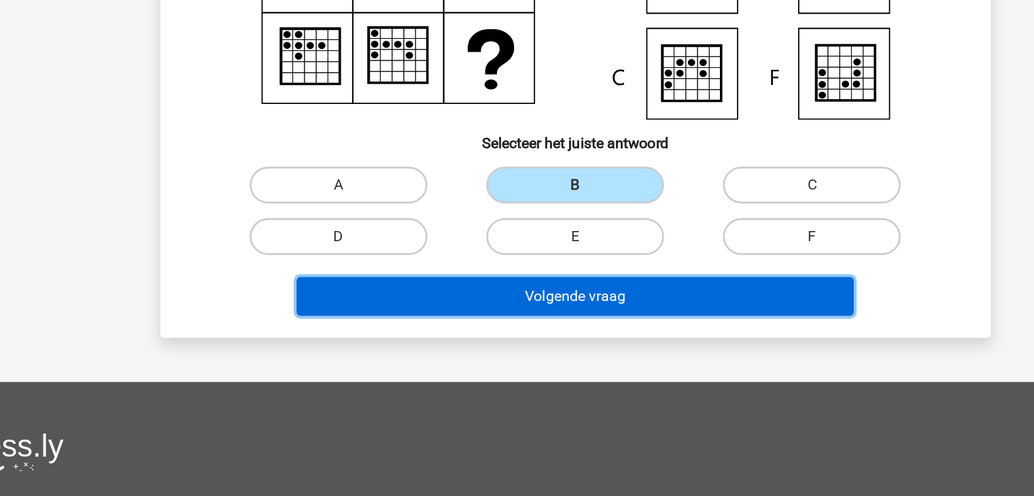
click at [500, 348] on button "Volgende vraag" at bounding box center [516, 348] width 411 height 29
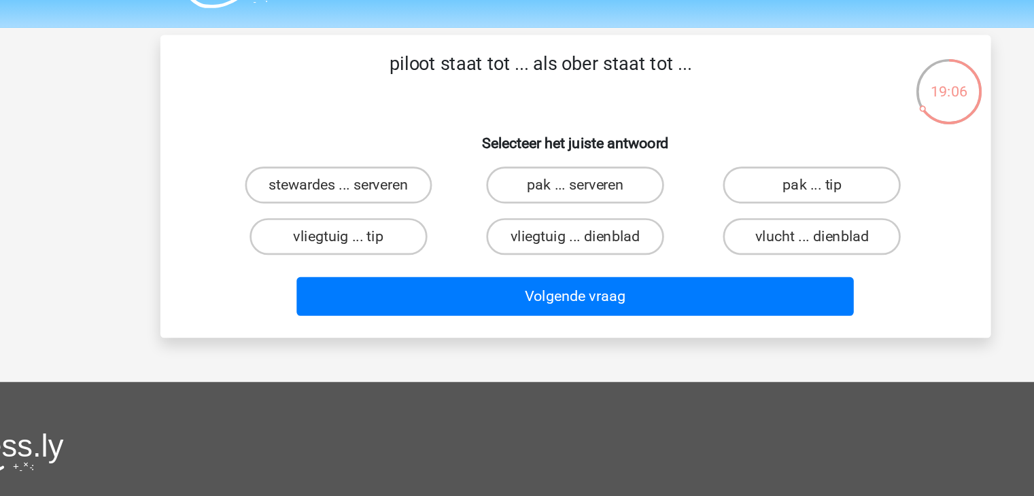
scroll to position [28, 0]
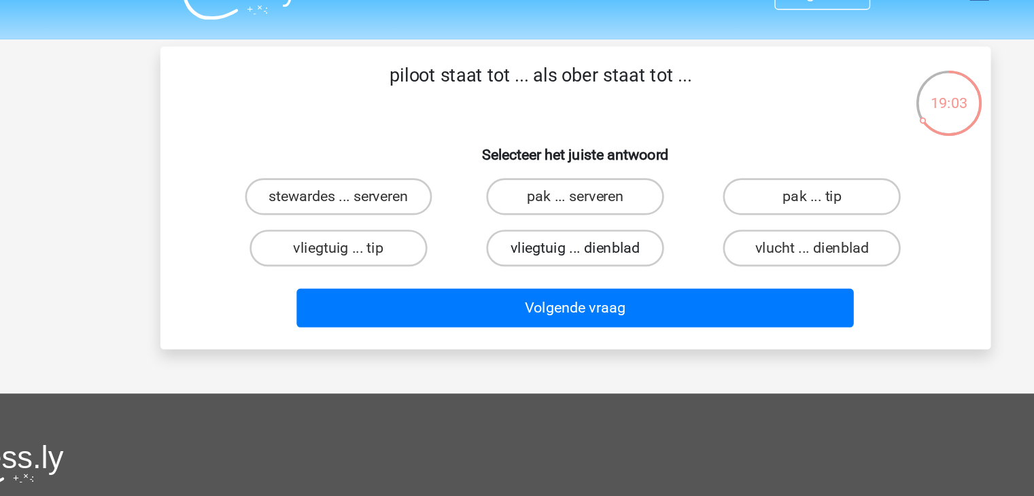
click at [504, 175] on label "vliegtuig ... dienblad" at bounding box center [516, 183] width 131 height 27
click at [517, 184] on input "vliegtuig ... dienblad" at bounding box center [521, 188] width 9 height 9
radio input "true"
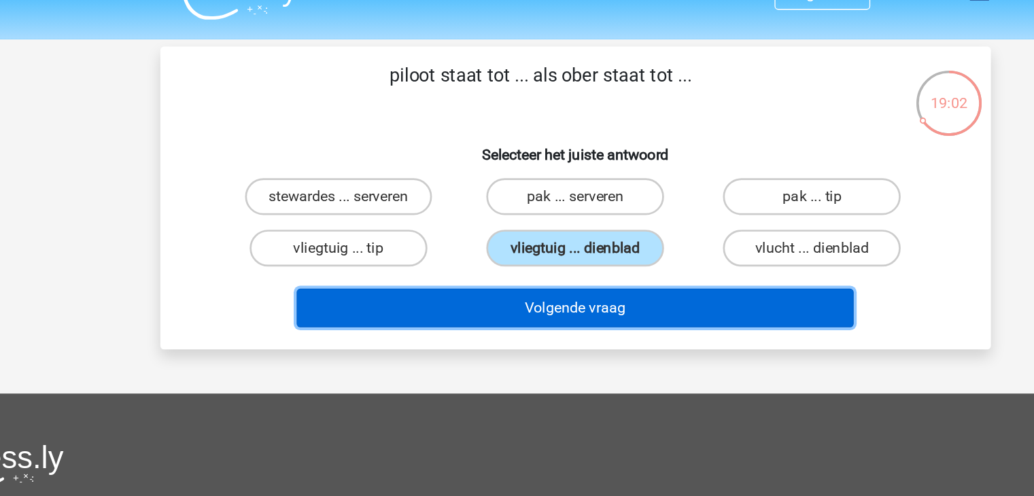
click at [485, 228] on button "Volgende vraag" at bounding box center [516, 227] width 411 height 29
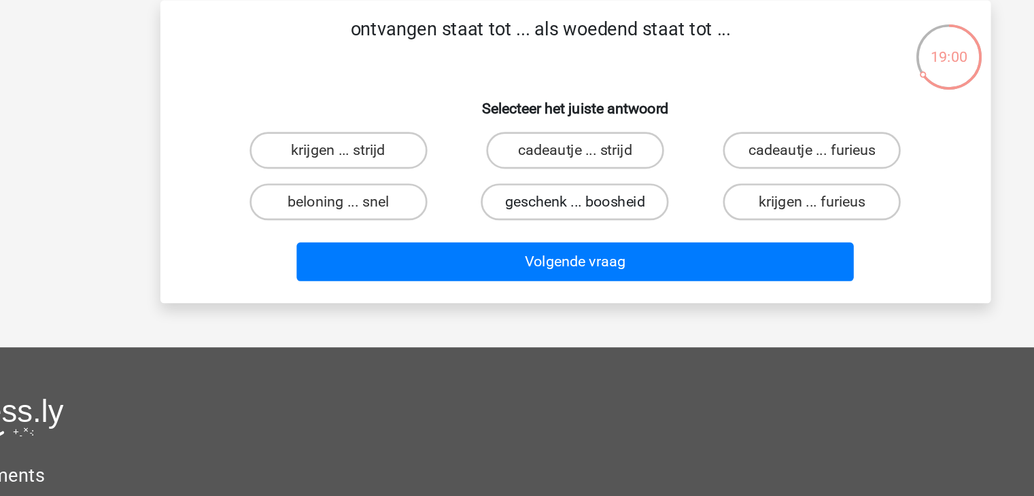
click at [510, 192] on label "geschenk ... boosheid" at bounding box center [516, 183] width 139 height 27
click at [517, 192] on input "geschenk ... boosheid" at bounding box center [521, 188] width 9 height 9
radio input "true"
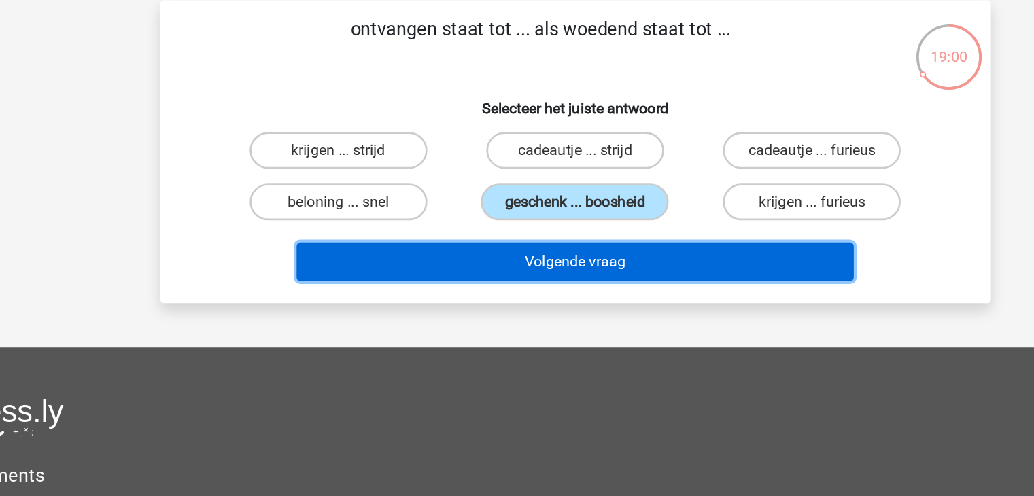
click at [502, 220] on button "Volgende vraag" at bounding box center [516, 227] width 411 height 29
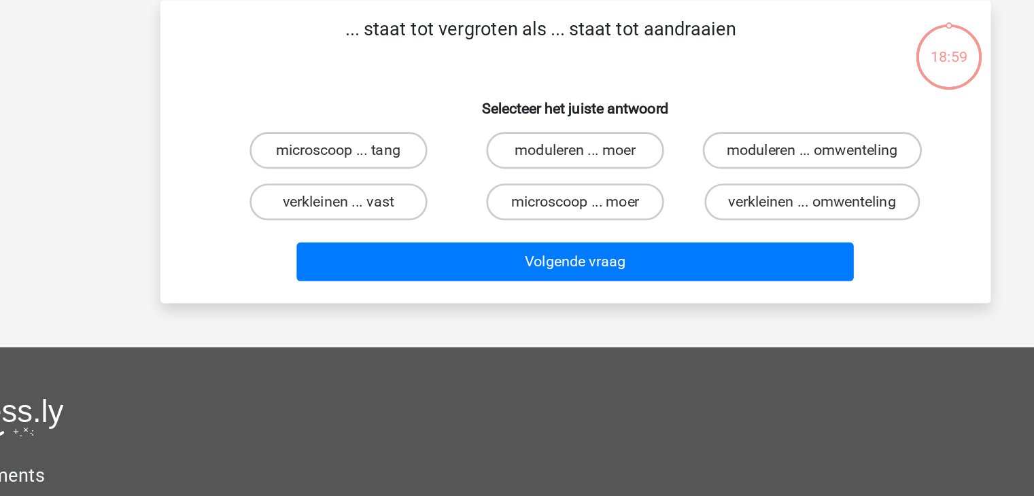
click at [522, 188] on input "microscoop ... moer" at bounding box center [521, 188] width 9 height 9
radio input "true"
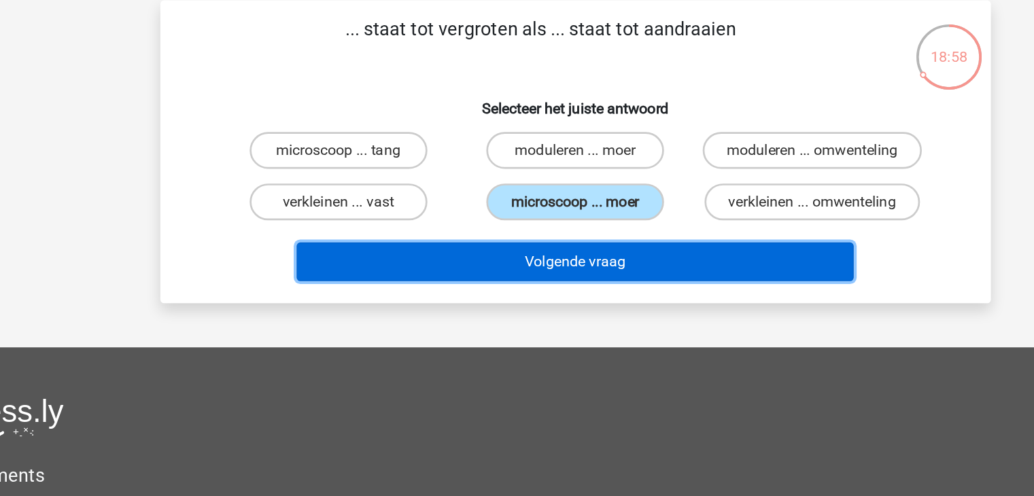
click at [508, 220] on button "Volgende vraag" at bounding box center [516, 227] width 411 height 29
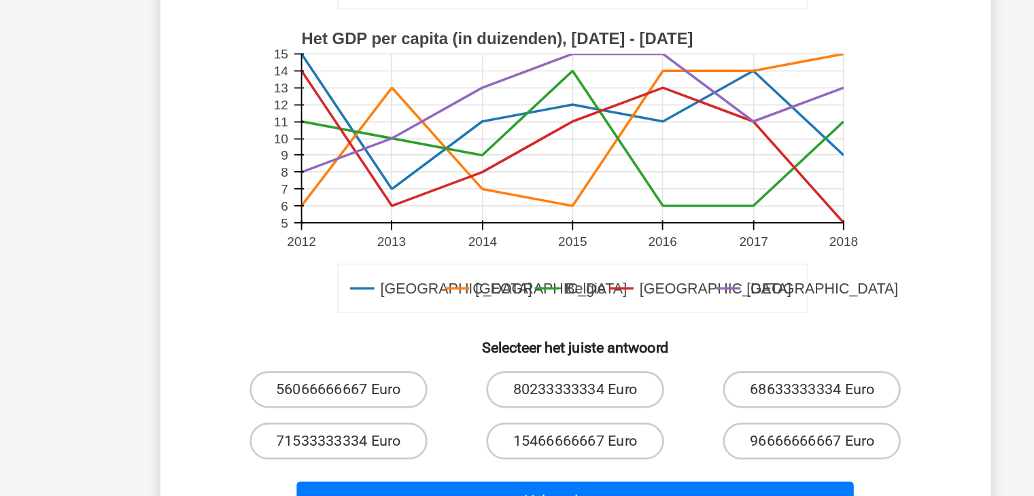
scroll to position [205, 0]
click at [482, 422] on label "80233333334 Euro" at bounding box center [516, 416] width 131 height 27
click at [517, 422] on input "80233333334 Euro" at bounding box center [521, 421] width 9 height 9
radio input "true"
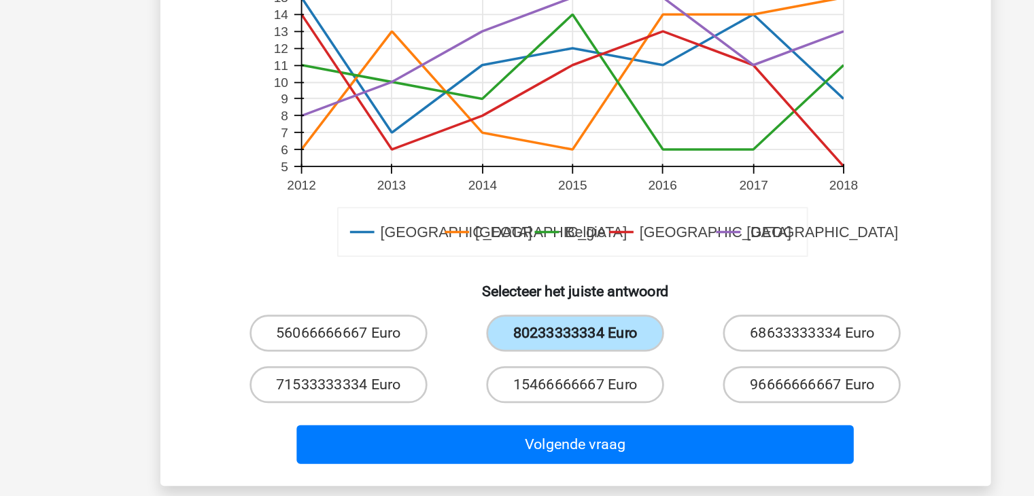
scroll to position [248, 0]
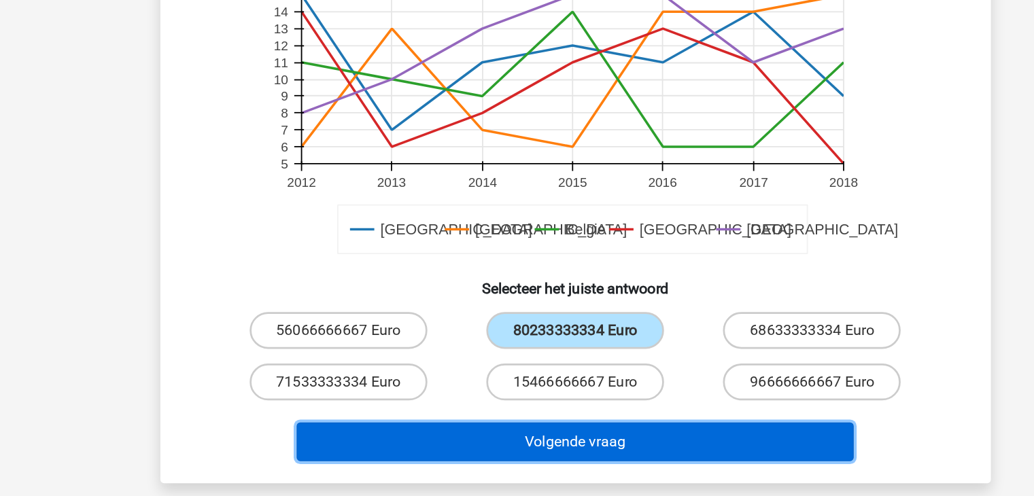
click at [492, 460] on button "Volgende vraag" at bounding box center [516, 456] width 411 height 29
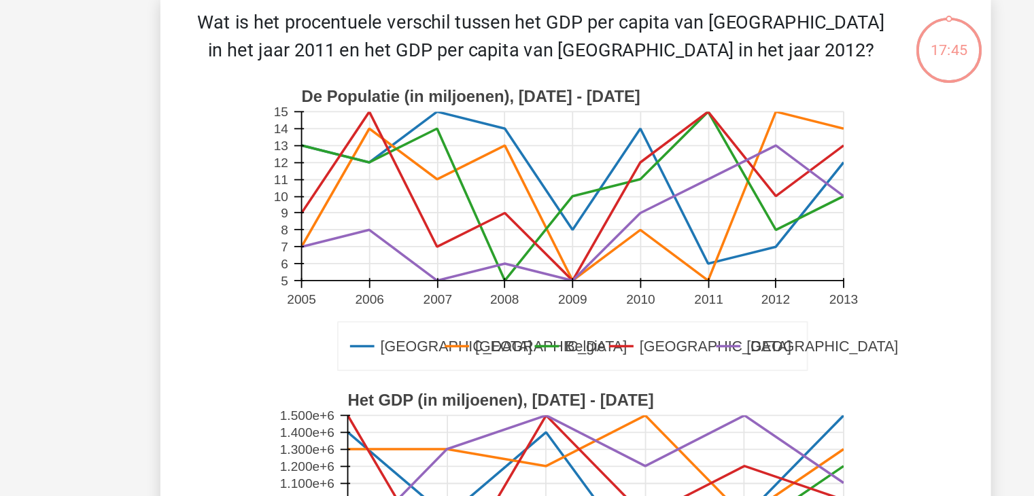
scroll to position [63, 0]
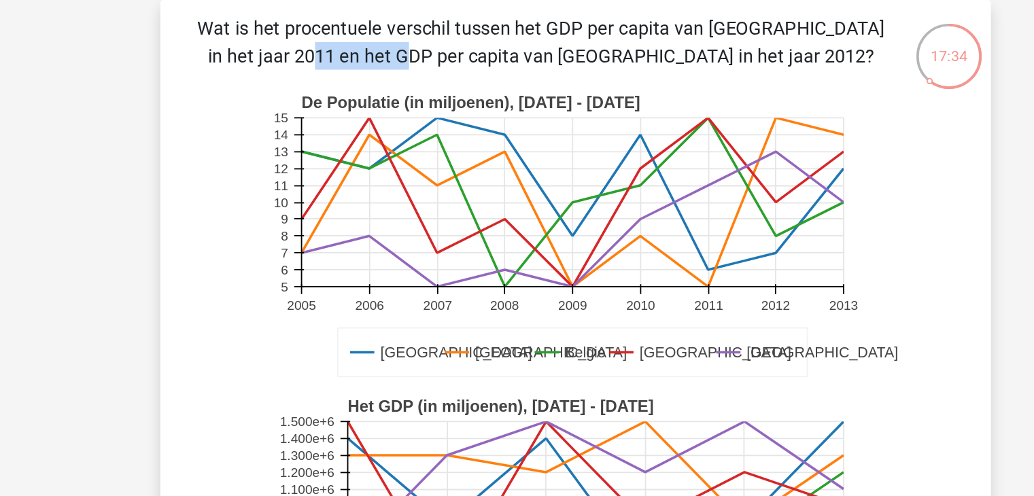
drag, startPoint x: 524, startPoint y: 24, endPoint x: 591, endPoint y: 22, distance: 67.4
click at [591, 22] on p "Wat is het procentuele verschil tussen het GDP per capita van Londen in het jaa…" at bounding box center [492, 31] width 519 height 41
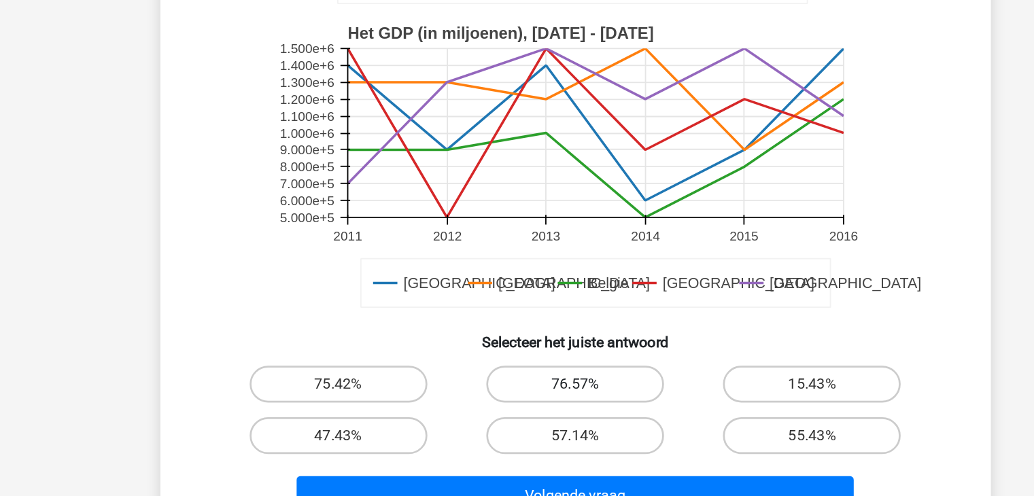
scroll to position [213, 0]
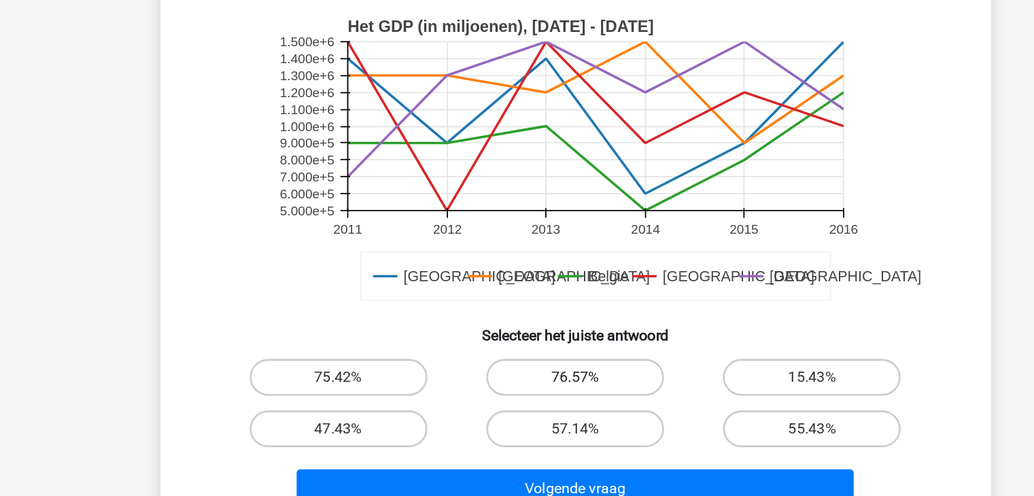
click at [500, 404] on label "76.57%" at bounding box center [516, 408] width 131 height 27
click at [517, 409] on input "76.57%" at bounding box center [521, 413] width 9 height 9
radio input "true"
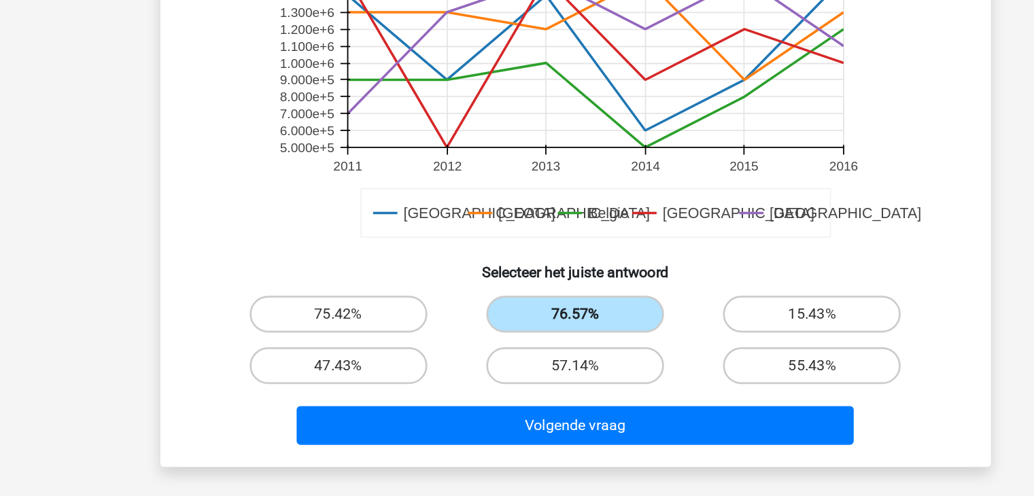
scroll to position [264, 0]
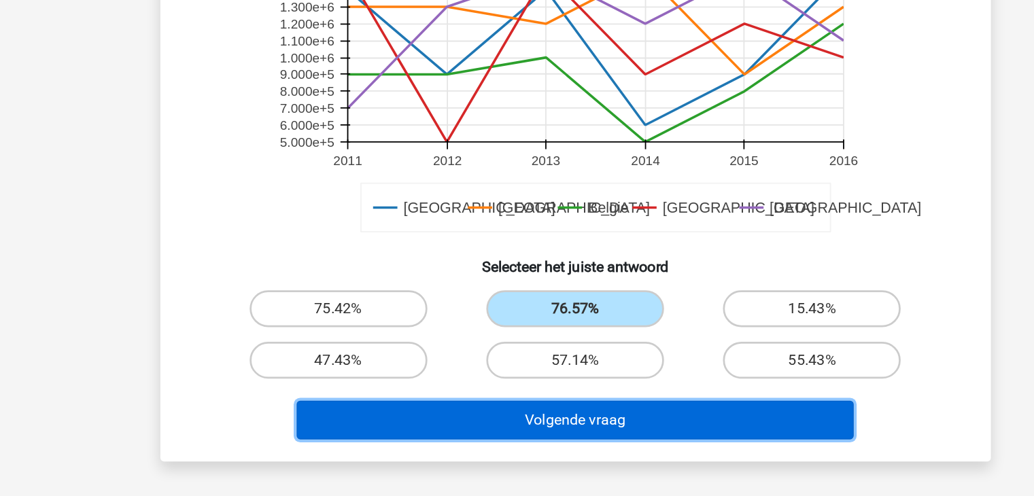
click at [495, 443] on button "Volgende vraag" at bounding box center [516, 440] width 411 height 29
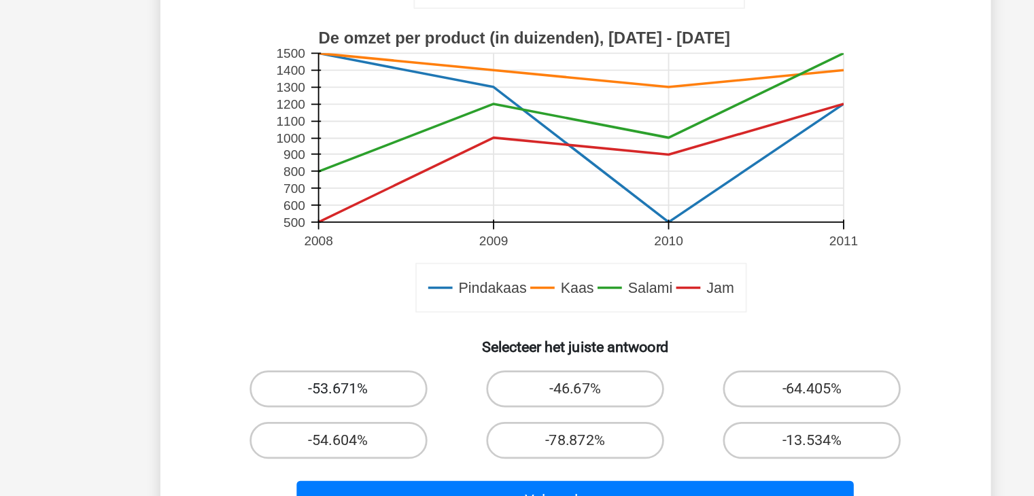
scroll to position [207, 0]
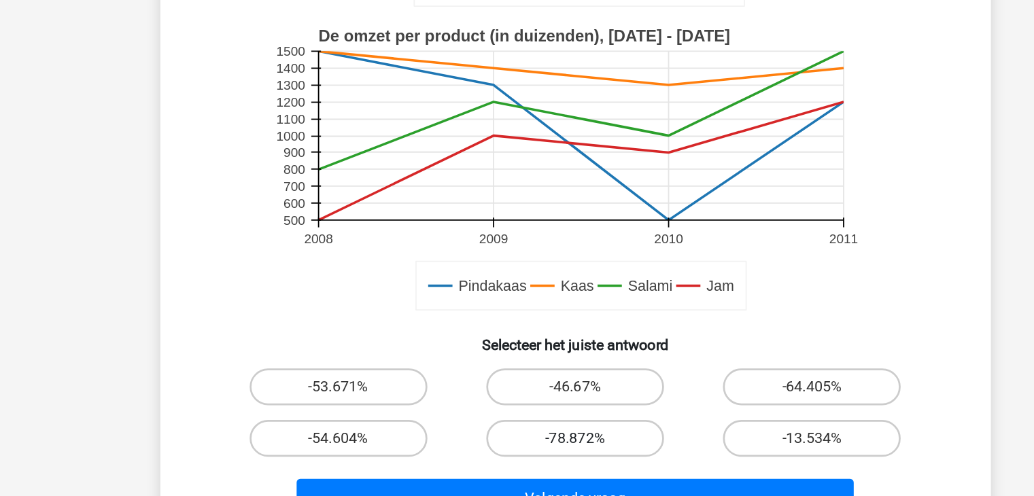
click at [528, 449] on label "-78.872%" at bounding box center [516, 453] width 131 height 27
click at [526, 453] on input "-78.872%" at bounding box center [521, 457] width 9 height 9
radio input "true"
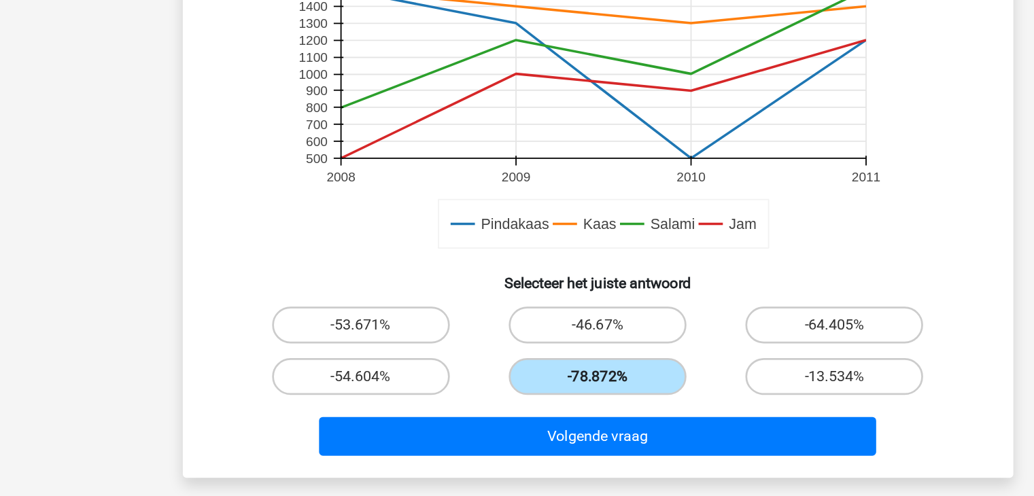
scroll to position [269, 0]
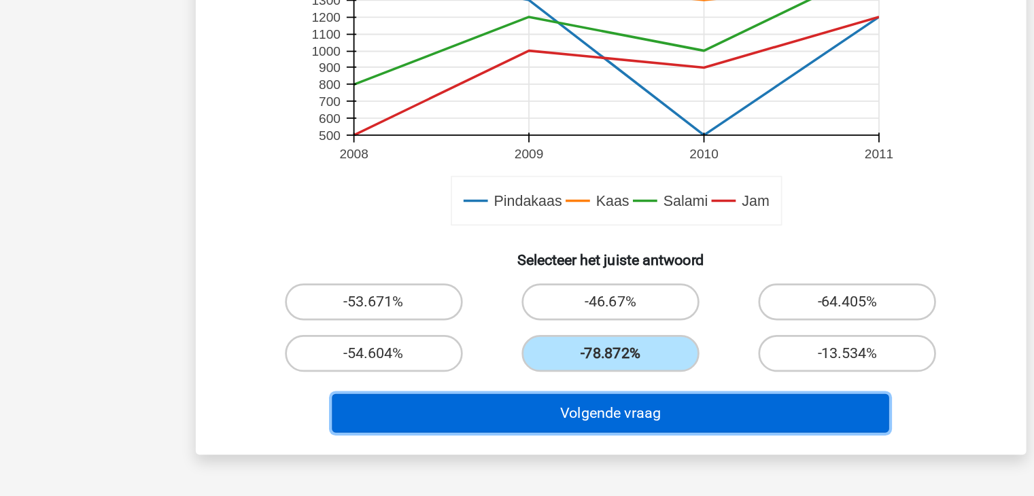
click at [509, 431] on button "Volgende vraag" at bounding box center [516, 435] width 411 height 29
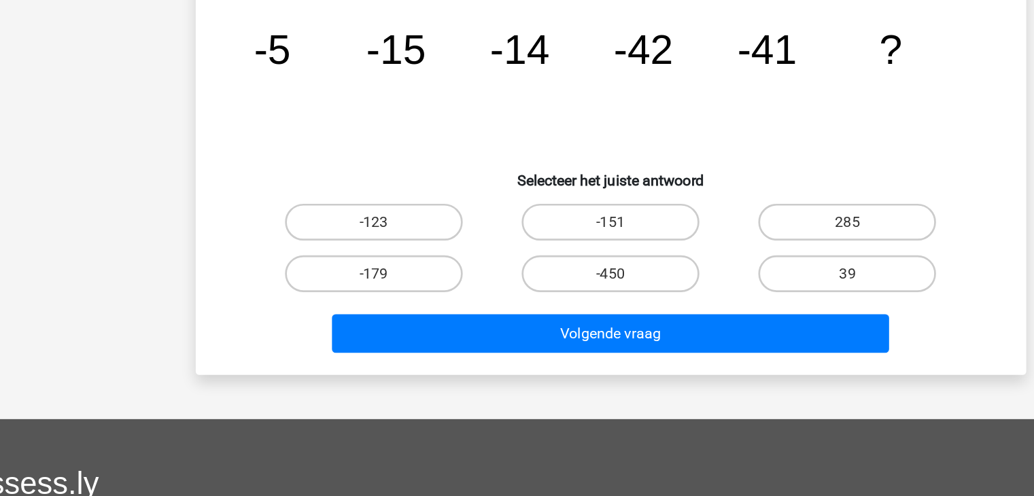
scroll to position [63, 0]
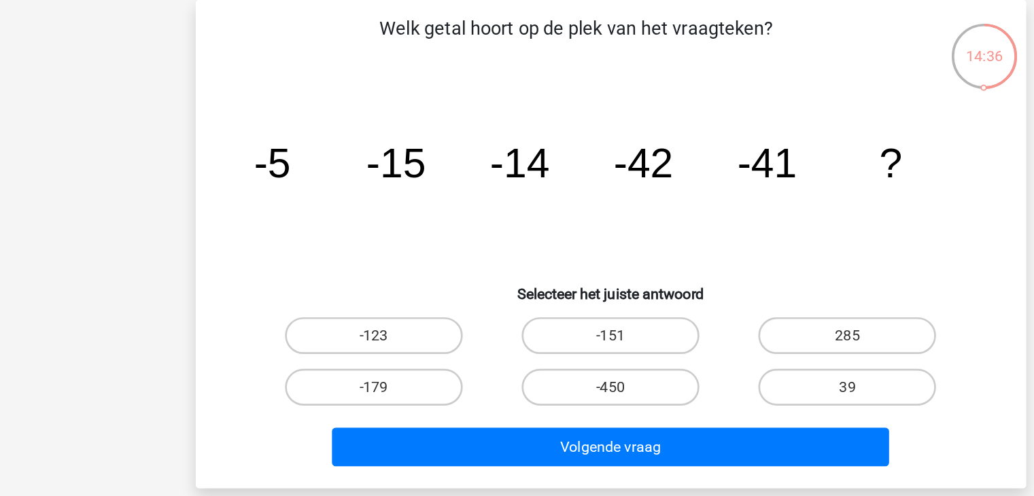
click at [347, 251] on input "-123" at bounding box center [346, 252] width 9 height 9
radio input "true"
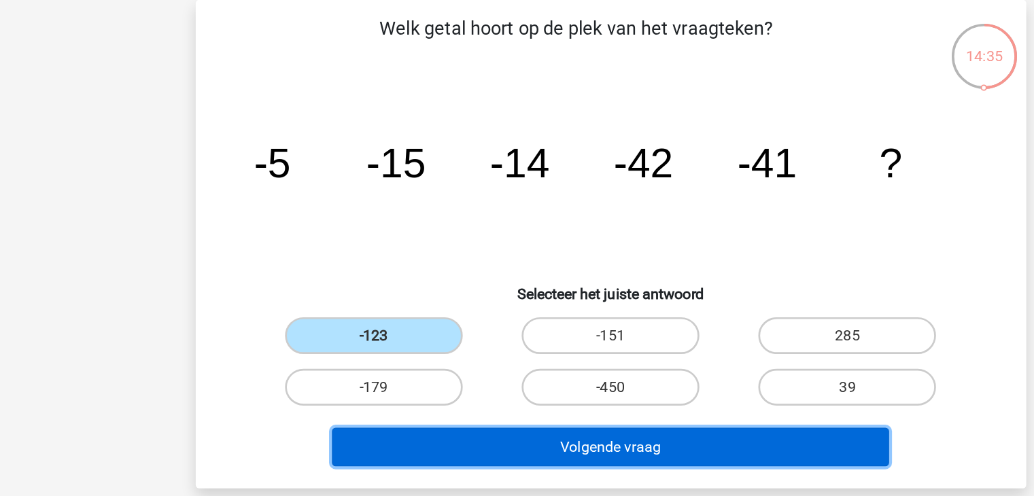
click at [420, 317] on button "Volgende vraag" at bounding box center [516, 330] width 411 height 29
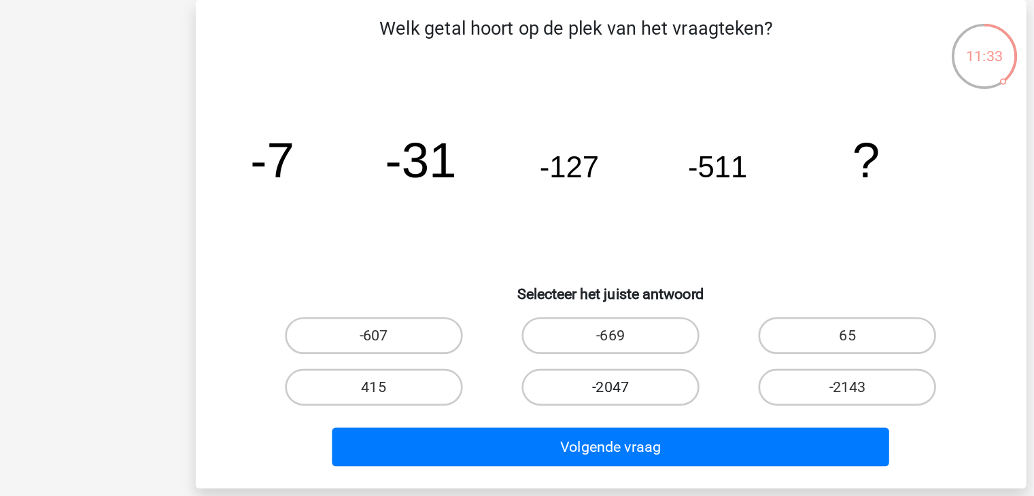
click at [504, 281] on label "-2047" at bounding box center [516, 286] width 131 height 27
click at [517, 286] on input "-2047" at bounding box center [521, 290] width 9 height 9
radio input "true"
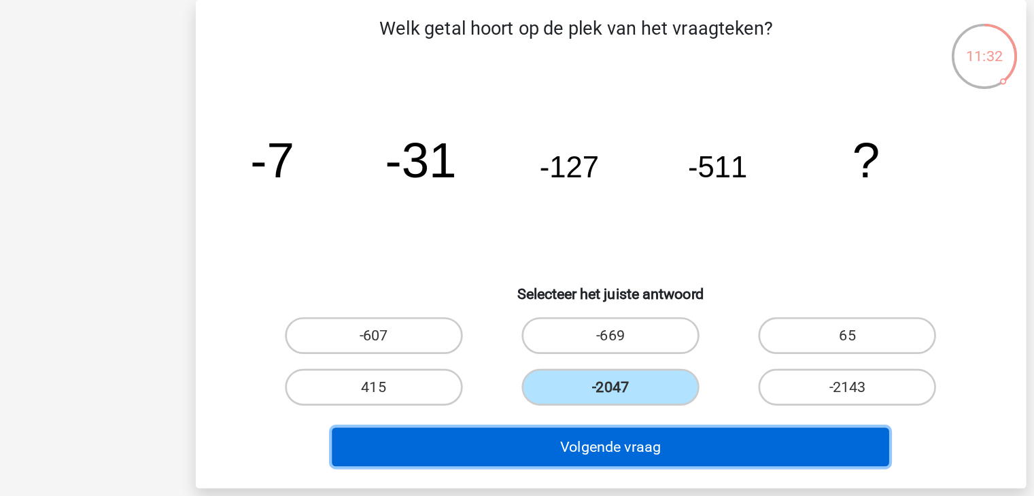
click at [496, 330] on button "Volgende vraag" at bounding box center [516, 330] width 411 height 29
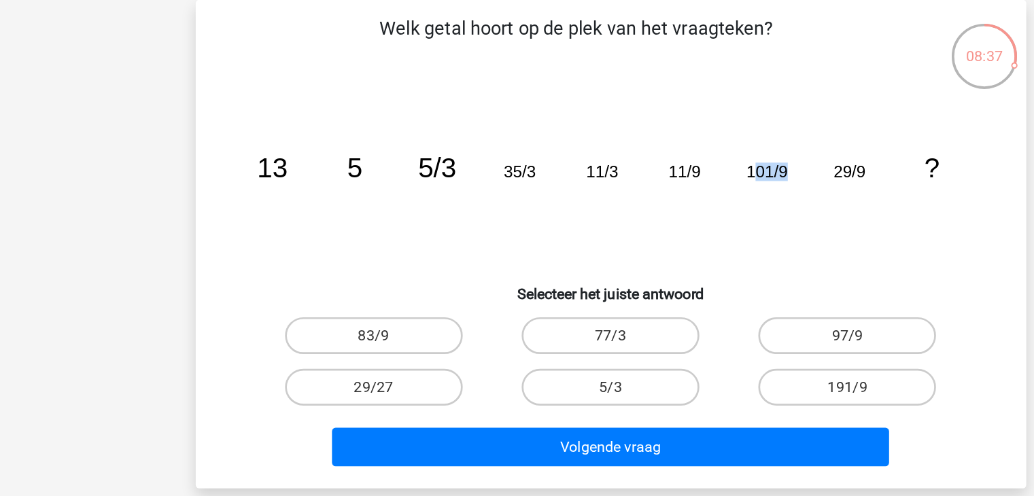
drag, startPoint x: 644, startPoint y: 131, endPoint x: 621, endPoint y: 129, distance: 23.9
click at [621, 129] on tspan "101/9" at bounding box center [632, 127] width 31 height 14
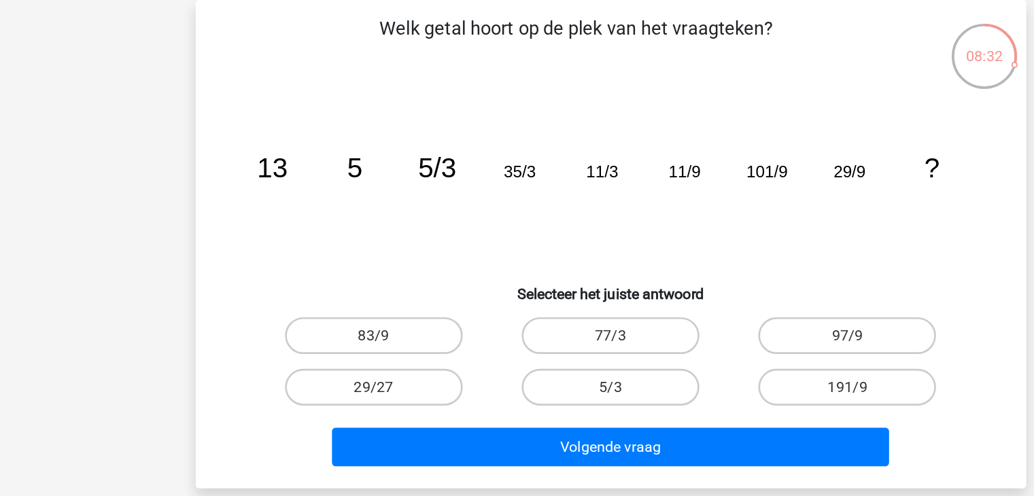
click at [680, 126] on icon "image/svg+xml 13 5 5/3 35/3 11/3 11/9 101/9 29/9 ?" at bounding box center [517, 131] width 548 height 137
click at [665, 295] on label "191/9" at bounding box center [691, 286] width 131 height 27
click at [692, 295] on input "191/9" at bounding box center [696, 290] width 9 height 9
radio input "true"
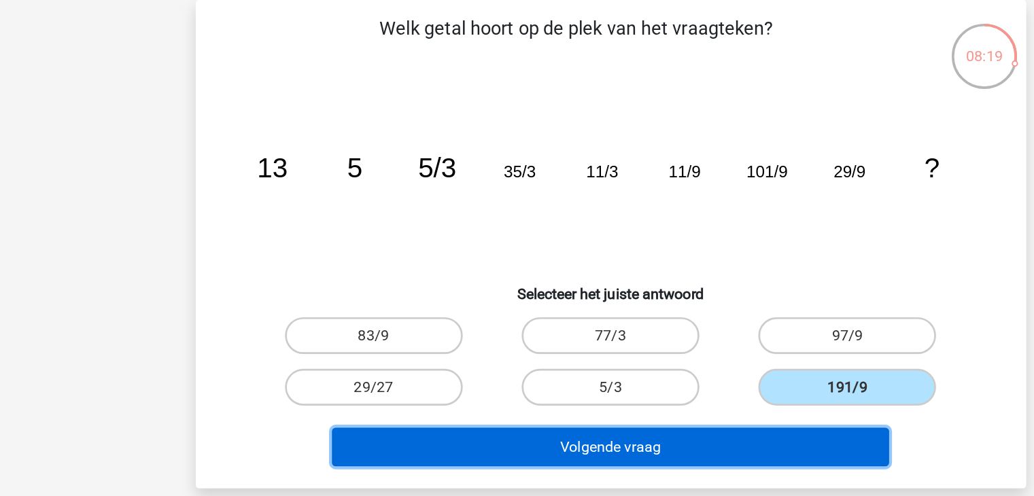
click at [649, 320] on button "Volgende vraag" at bounding box center [516, 330] width 411 height 29
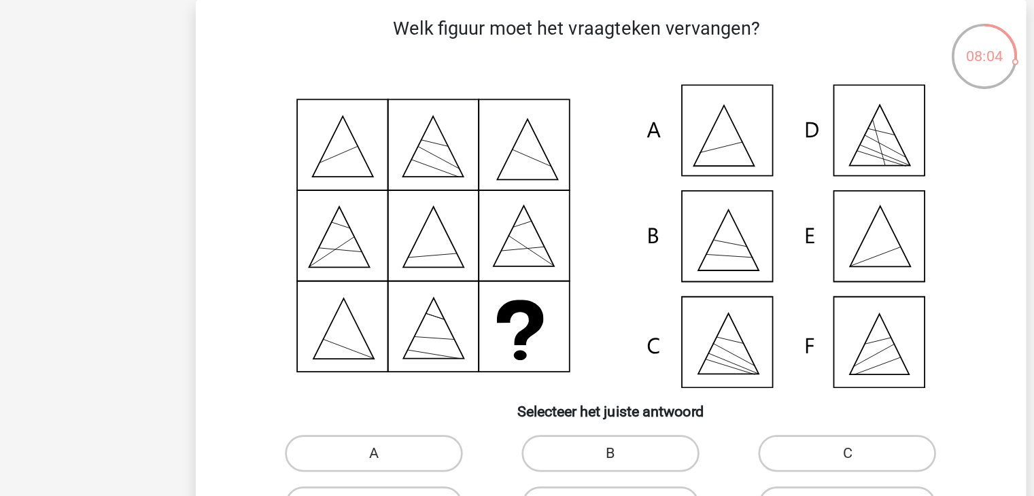
click at [704, 189] on icon at bounding box center [517, 175] width 548 height 224
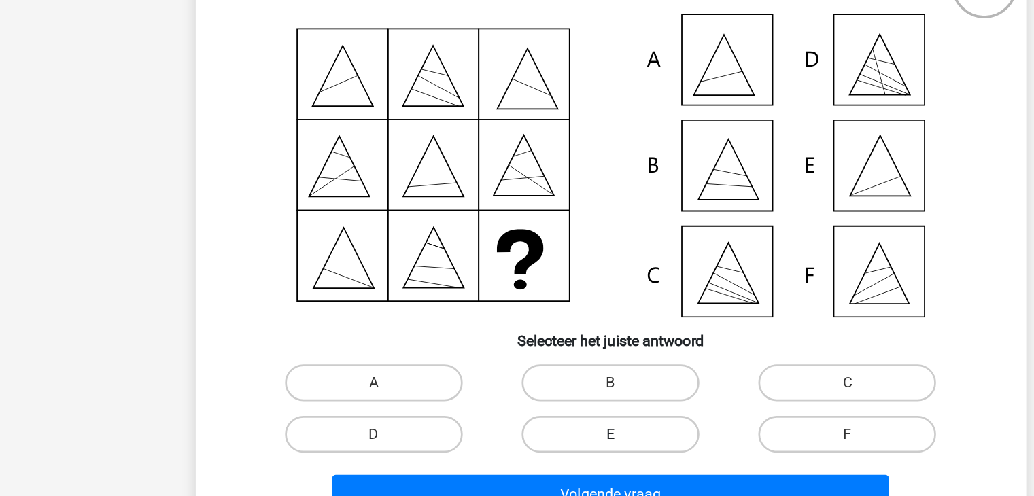
click at [532, 366] on label "E" at bounding box center [516, 373] width 131 height 27
click at [526, 373] on input "E" at bounding box center [521, 377] width 9 height 9
radio input "true"
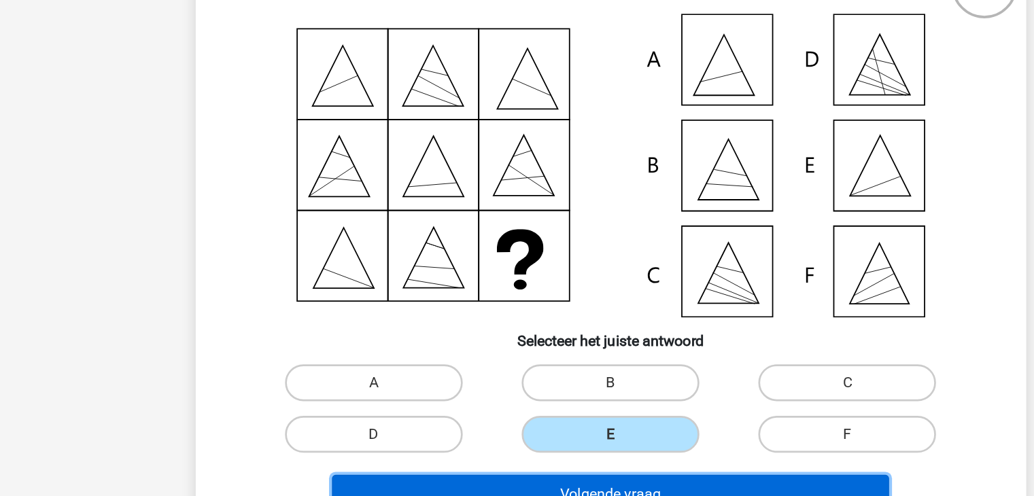
click at [518, 411] on button "Volgende vraag" at bounding box center [516, 417] width 411 height 29
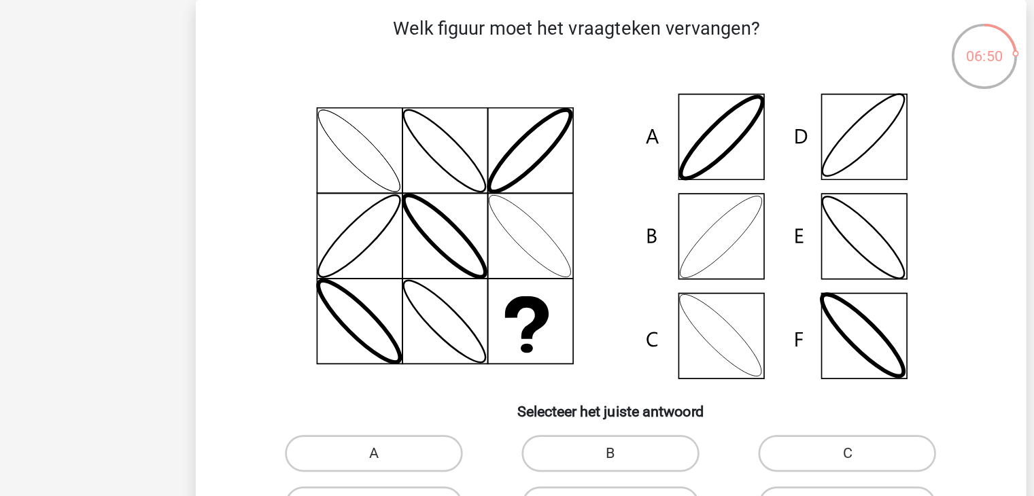
click at [604, 188] on icon at bounding box center [517, 175] width 548 height 224
click at [541, 336] on label "B" at bounding box center [516, 335] width 131 height 27
click at [526, 336] on input "B" at bounding box center [521, 339] width 9 height 9
radio input "true"
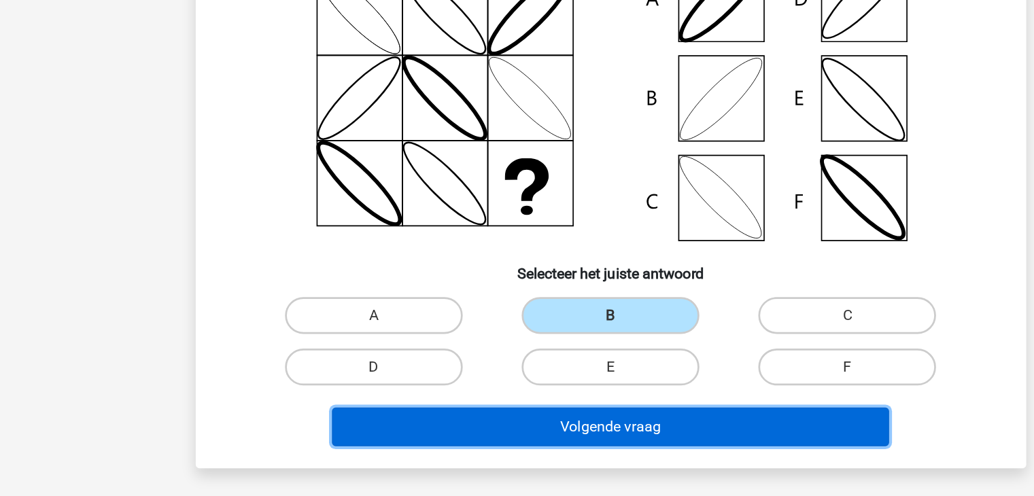
click at [539, 415] on button "Volgende vraag" at bounding box center [516, 417] width 411 height 29
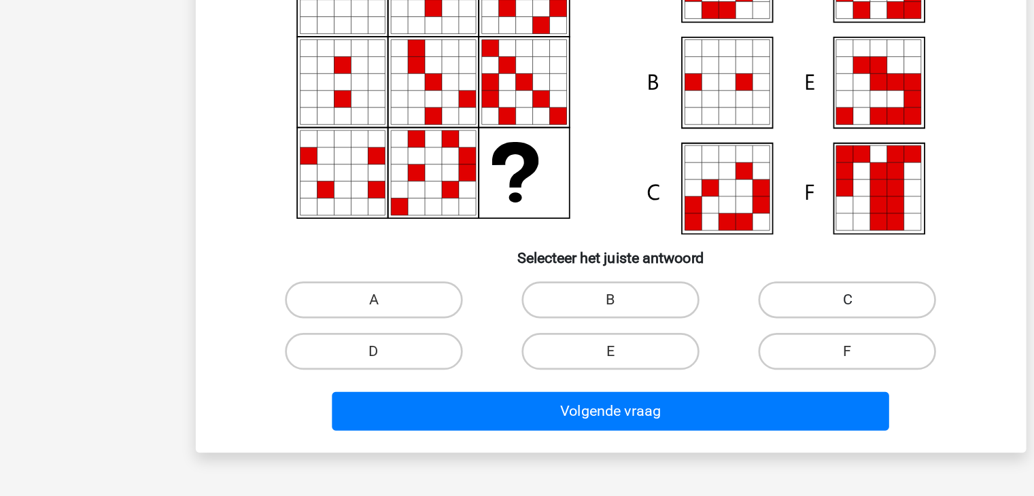
click at [680, 342] on label "C" at bounding box center [691, 335] width 131 height 27
click at [692, 342] on input "C" at bounding box center [696, 339] width 9 height 9
radio input "true"
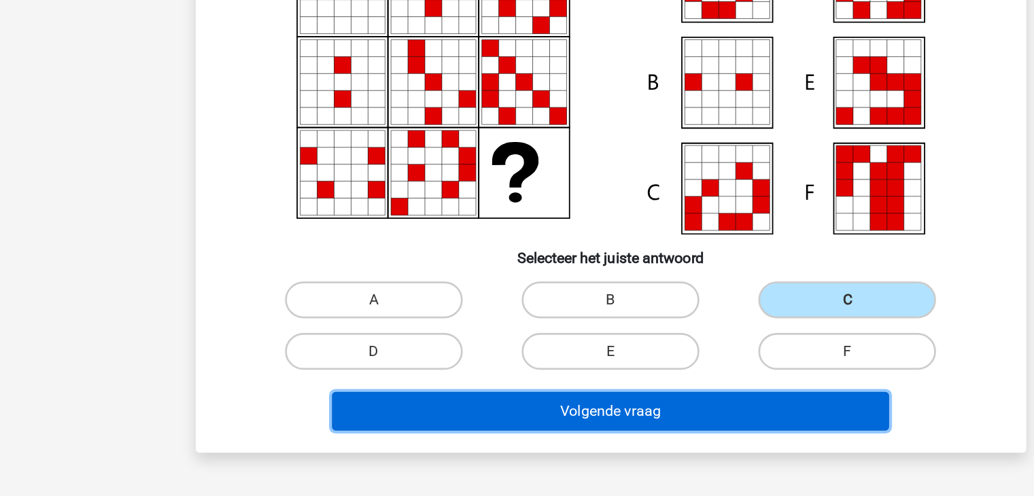
click at [616, 406] on button "Volgende vraag" at bounding box center [516, 417] width 411 height 29
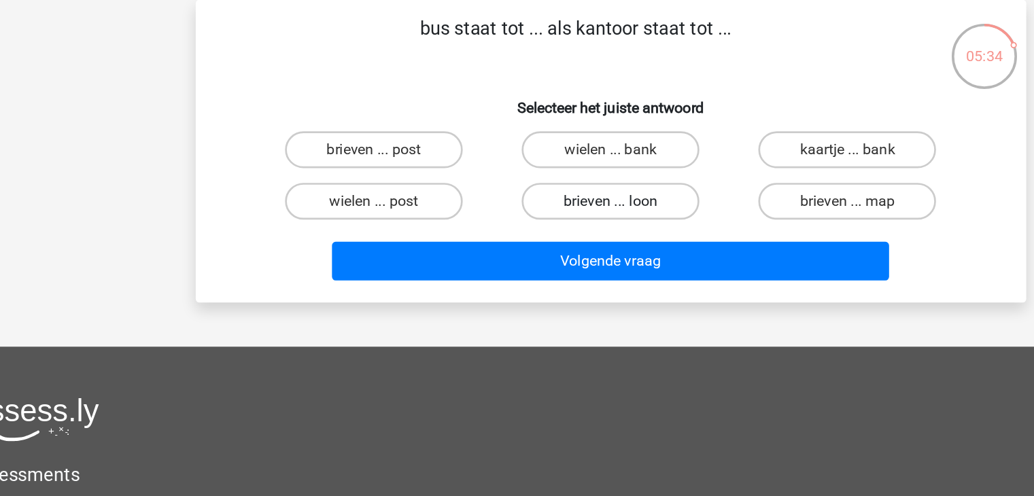
click at [547, 159] on label "brieven ... loon" at bounding box center [516, 148] width 131 height 27
click at [526, 158] on input "brieven ... loon" at bounding box center [521, 153] width 9 height 9
radio input "true"
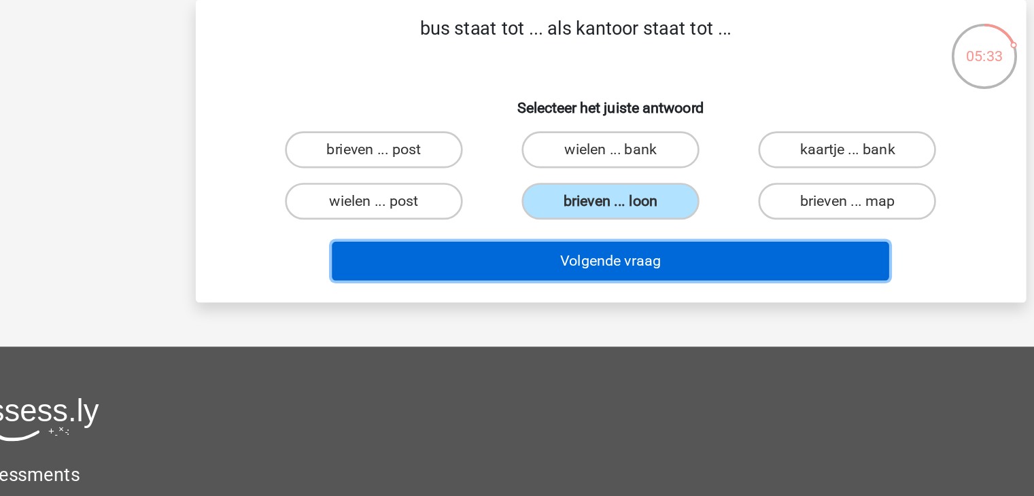
click at [546, 181] on button "Volgende vraag" at bounding box center [516, 193] width 411 height 29
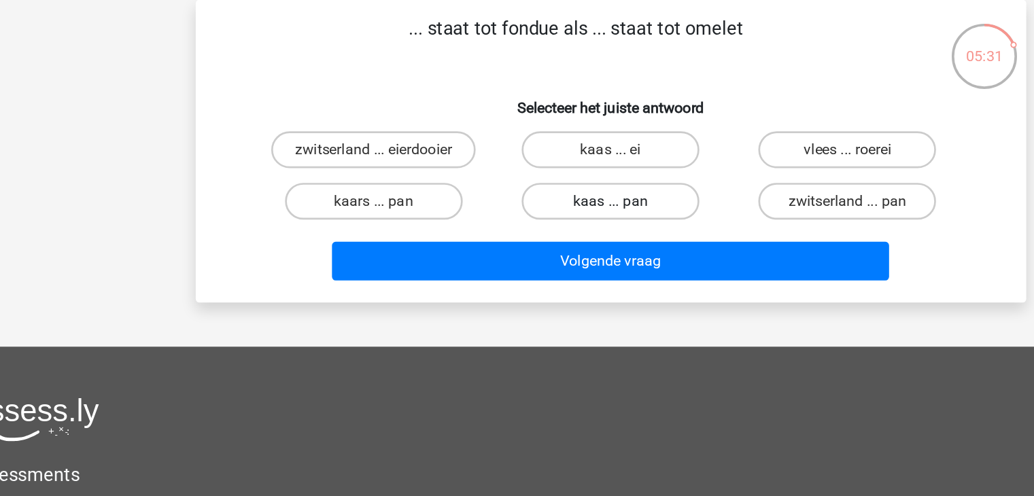
click at [544, 138] on label "kaas ... pan" at bounding box center [516, 148] width 131 height 27
click at [526, 149] on input "kaas ... pan" at bounding box center [521, 153] width 9 height 9
radio input "true"
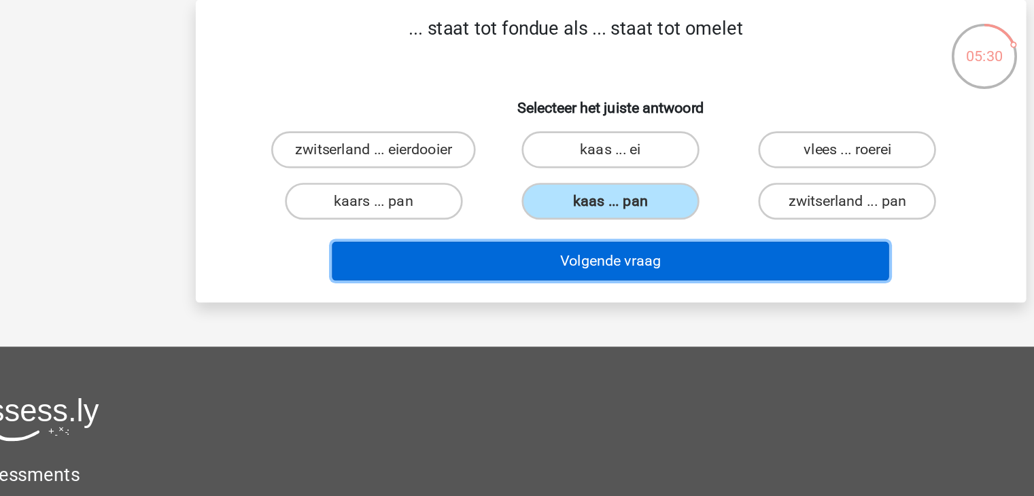
click at [534, 190] on button "Volgende vraag" at bounding box center [516, 193] width 411 height 29
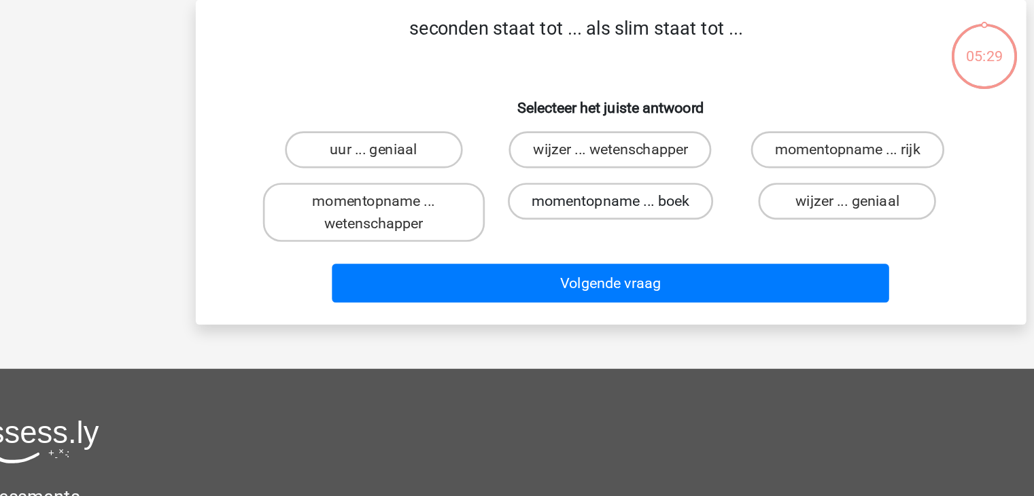
click at [527, 139] on label "momentopname ... boek" at bounding box center [517, 148] width 152 height 27
click at [526, 149] on input "momentopname ... boek" at bounding box center [521, 153] width 9 height 9
radio input "true"
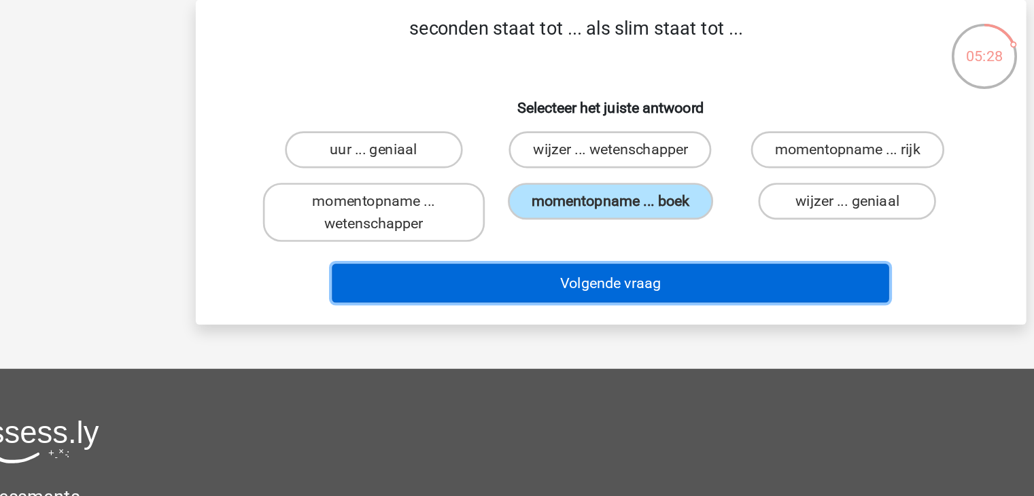
click at [514, 205] on button "Volgende vraag" at bounding box center [516, 209] width 411 height 29
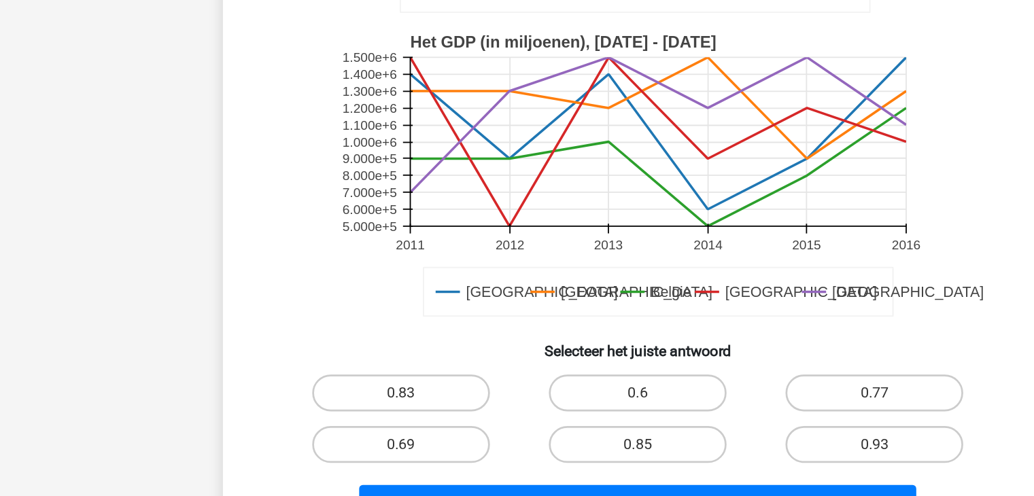
scroll to position [203, 0]
click at [517, 411] on label "0.6" at bounding box center [516, 419] width 131 height 27
click at [517, 419] on input "0.6" at bounding box center [521, 423] width 9 height 9
radio input "true"
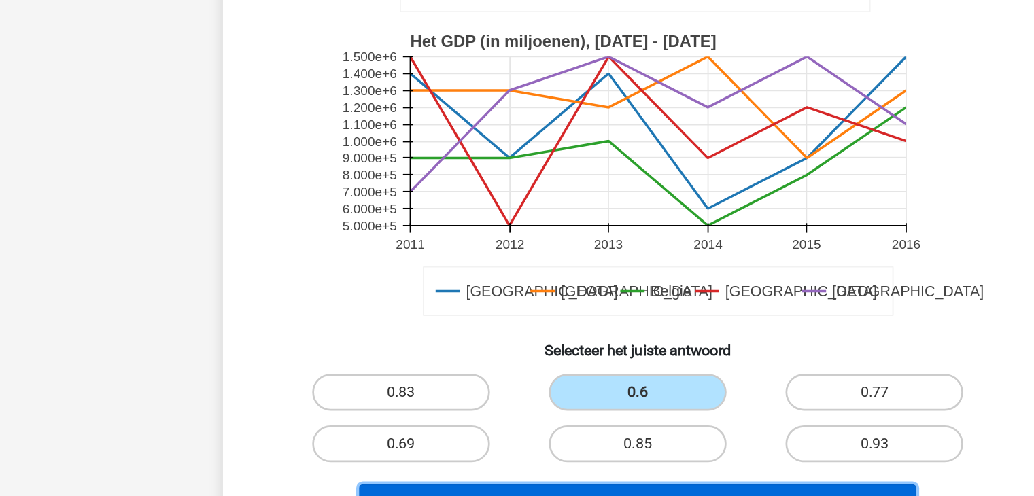
click at [493, 493] on button "Volgende vraag" at bounding box center [516, 501] width 411 height 29
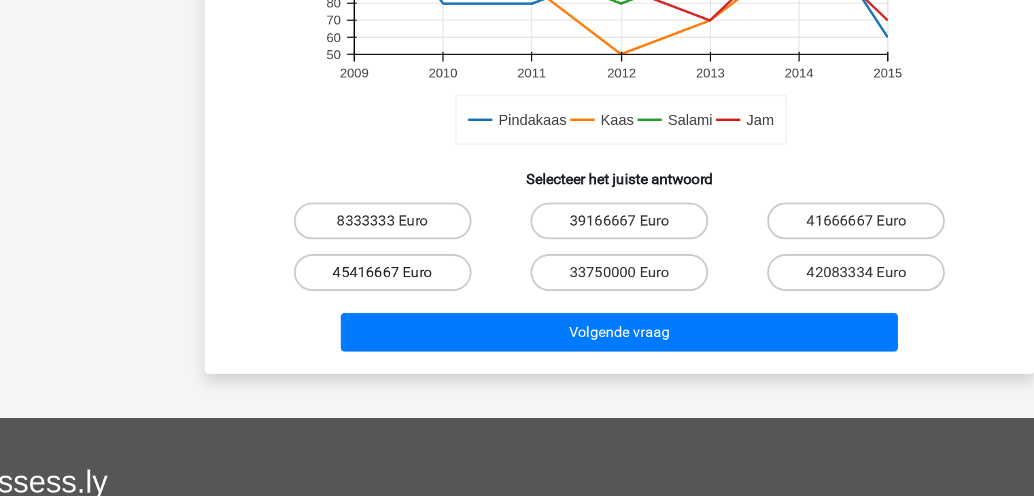
scroll to position [392, 0]
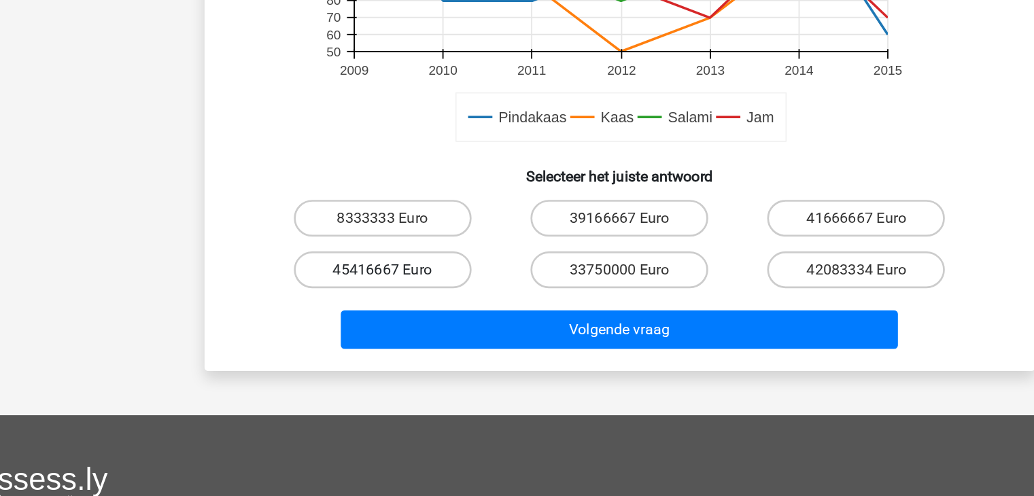
click at [367, 324] on label "45416667 Euro" at bounding box center [342, 328] width 131 height 27
click at [351, 329] on input "45416667 Euro" at bounding box center [346, 333] width 9 height 9
radio input "true"
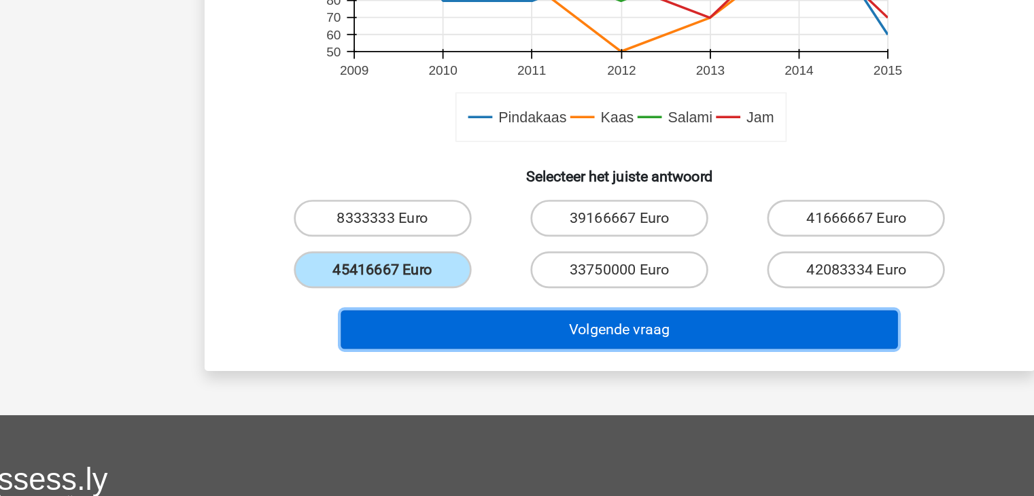
click at [382, 363] on button "Volgende vraag" at bounding box center [516, 373] width 411 height 29
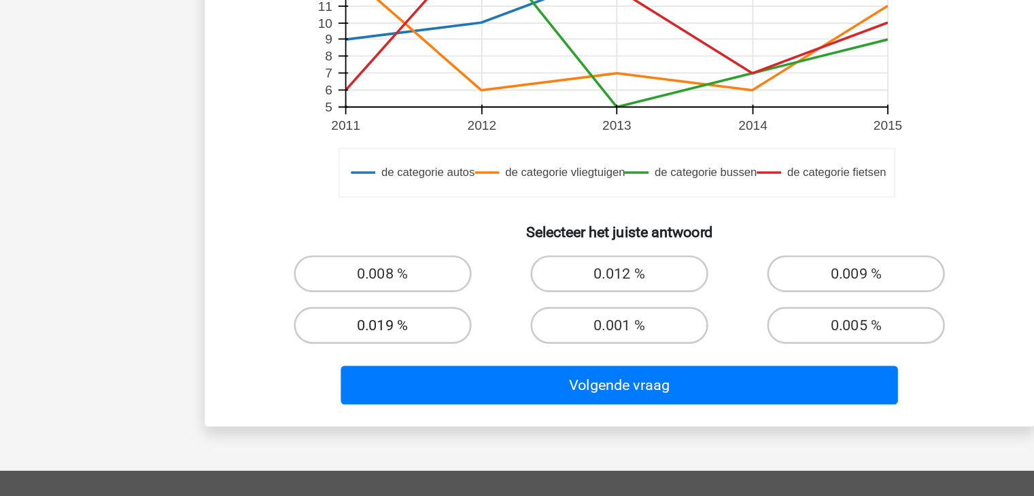
scroll to position [315, 0]
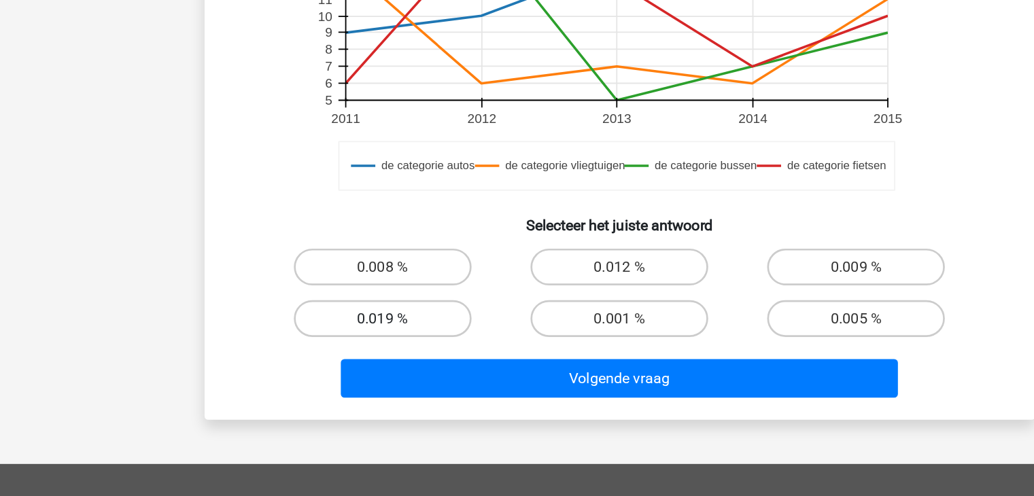
click at [368, 369] on label "0.019 %" at bounding box center [342, 364] width 131 height 27
click at [351, 369] on input "0.019 %" at bounding box center [346, 369] width 9 height 9
radio input "true"
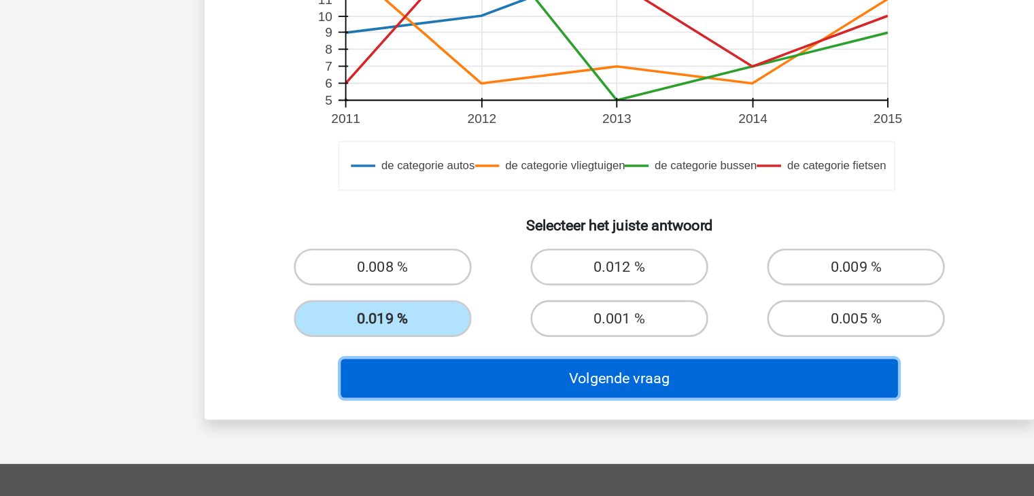
click at [407, 410] on button "Volgende vraag" at bounding box center [516, 409] width 411 height 29
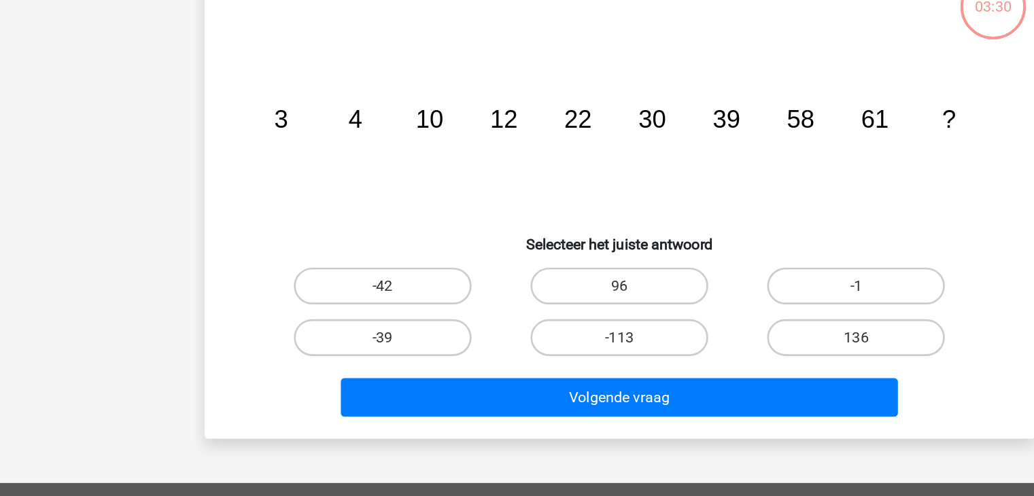
scroll to position [63, 0]
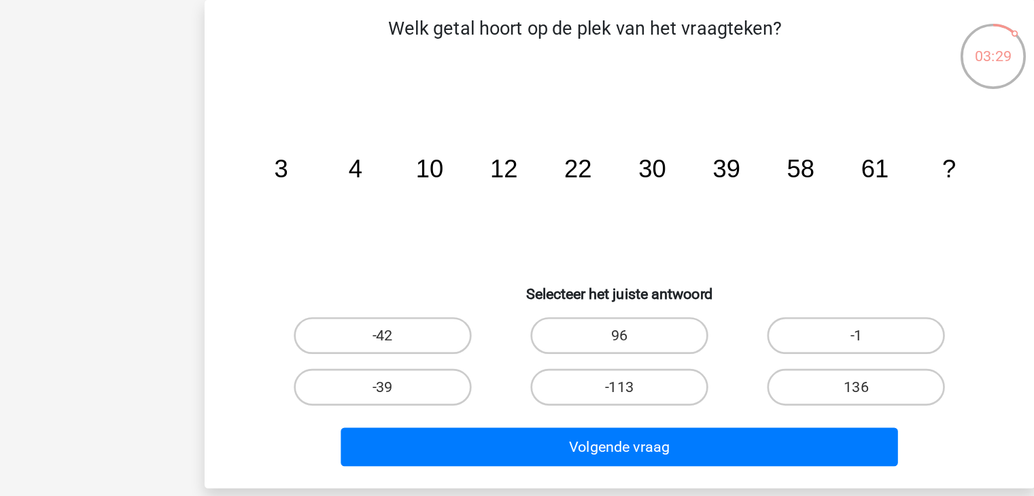
drag, startPoint x: 407, startPoint y: 410, endPoint x: 407, endPoint y: 281, distance: 129.2
click at [407, 281] on div "-39" at bounding box center [342, 286] width 164 height 27
click at [322, 128] on tspan "4" at bounding box center [322, 125] width 10 height 20
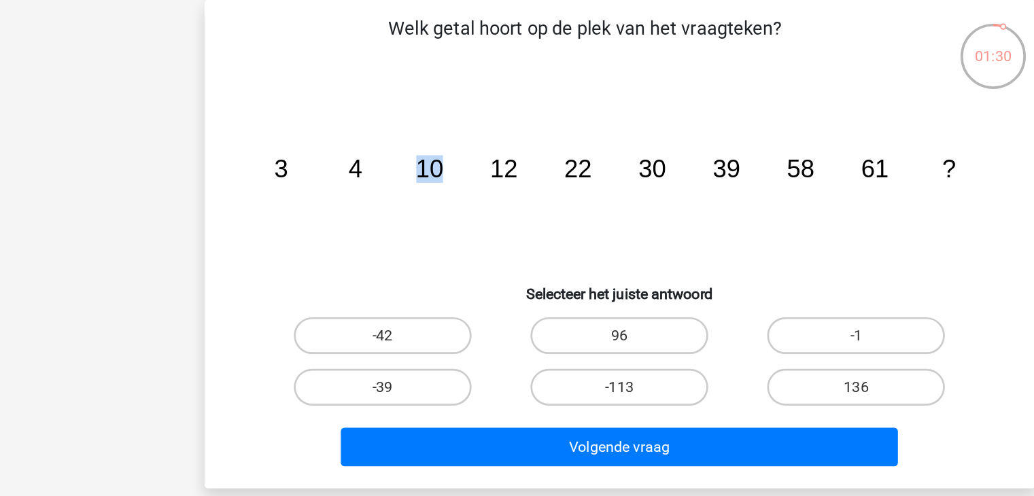
drag, startPoint x: 385, startPoint y: 128, endPoint x: 366, endPoint y: 127, distance: 19.0
click at [366, 127] on tspan "10" at bounding box center [376, 125] width 20 height 20
click at [505, 249] on label "96" at bounding box center [516, 248] width 131 height 27
click at [517, 249] on input "96" at bounding box center [521, 252] width 9 height 9
radio input "true"
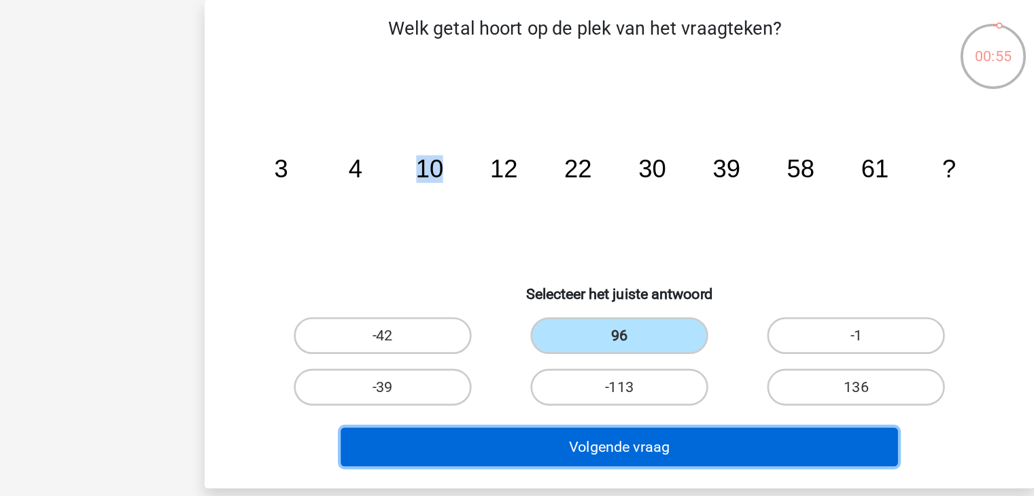
click at [500, 328] on button "Volgende vraag" at bounding box center [516, 330] width 411 height 29
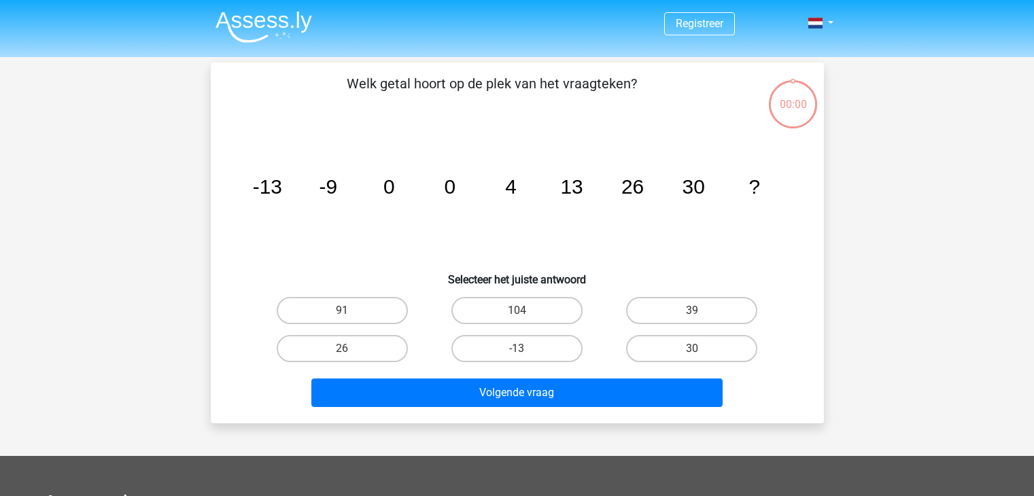
scroll to position [63, 0]
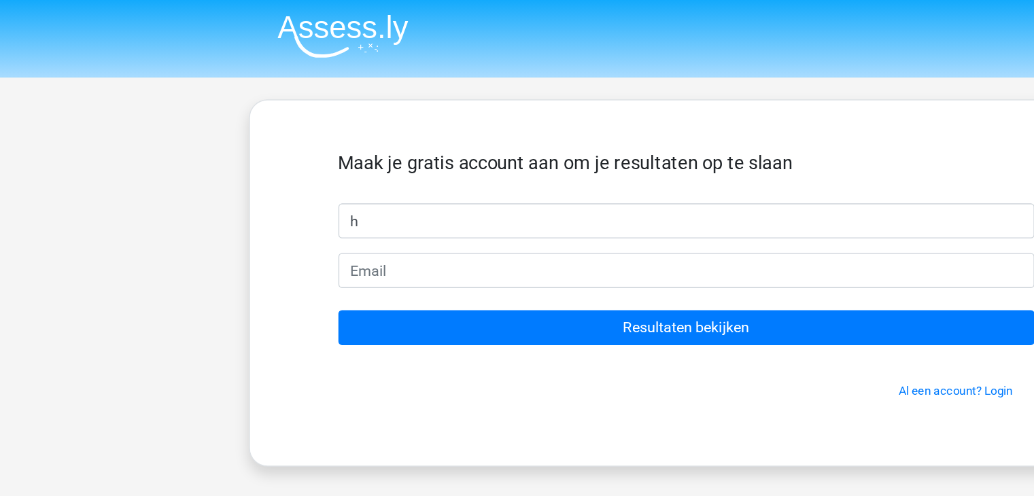
type input "h"
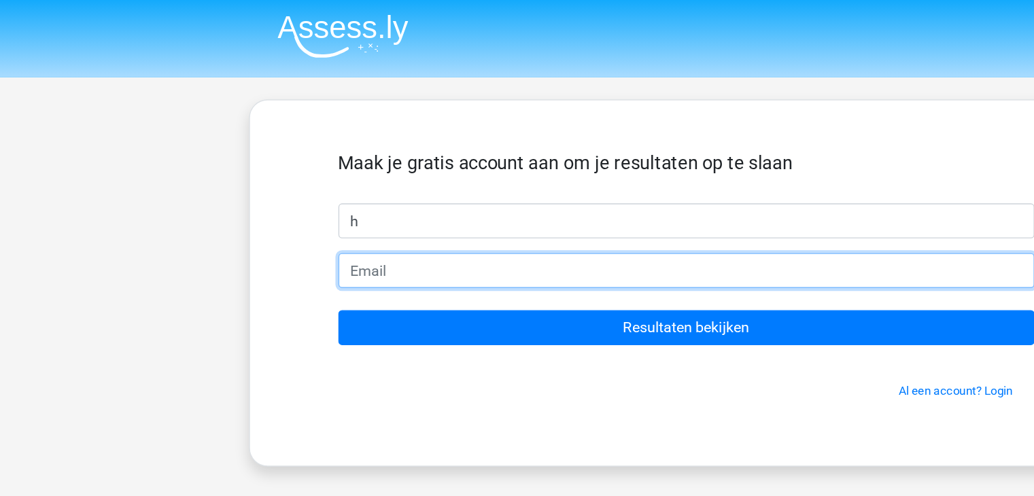
click at [304, 211] on input "email" at bounding box center [517, 200] width 514 height 26
type input "[PERSON_NAME][EMAIL_ADDRESS][DOMAIN_NAME]"
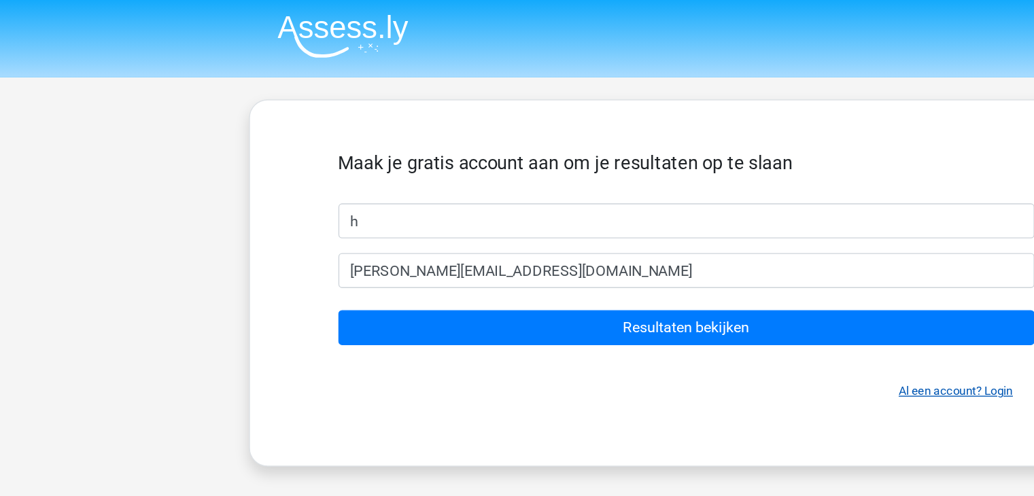
click at [685, 285] on link "Al een account? Login" at bounding box center [716, 288] width 84 height 10
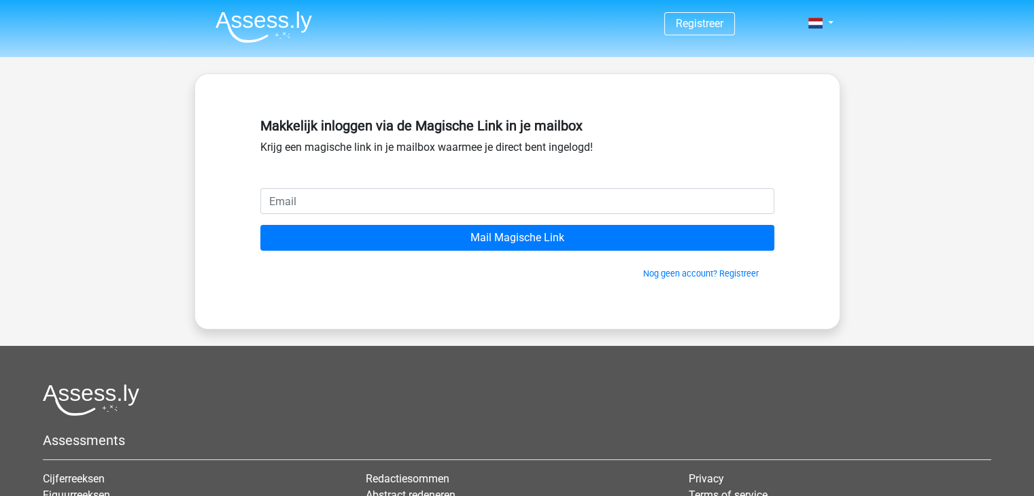
click at [501, 195] on input "email" at bounding box center [517, 201] width 514 height 26
type input "[PERSON_NAME][EMAIL_ADDRESS][DOMAIN_NAME]"
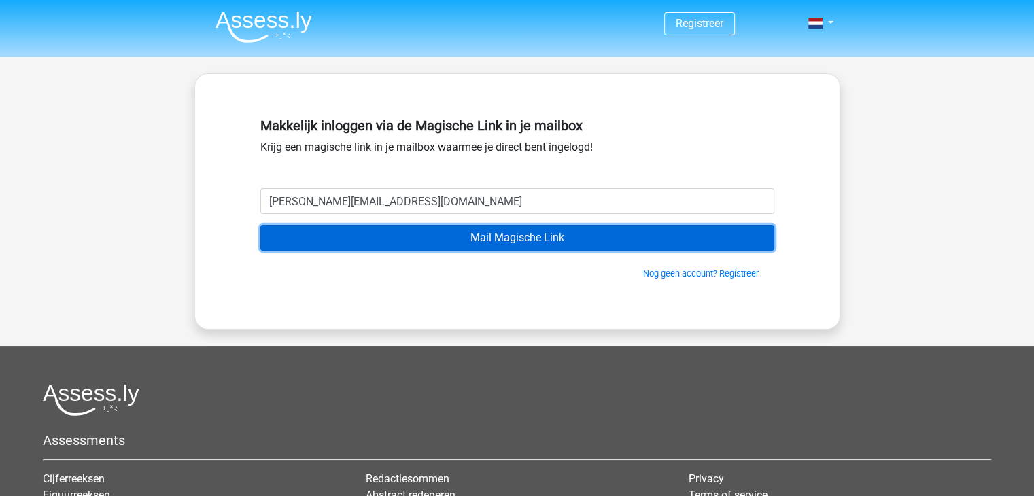
click at [398, 247] on input "Mail Magische Link" at bounding box center [517, 238] width 514 height 26
